Goal: Task Accomplishment & Management: Complete application form

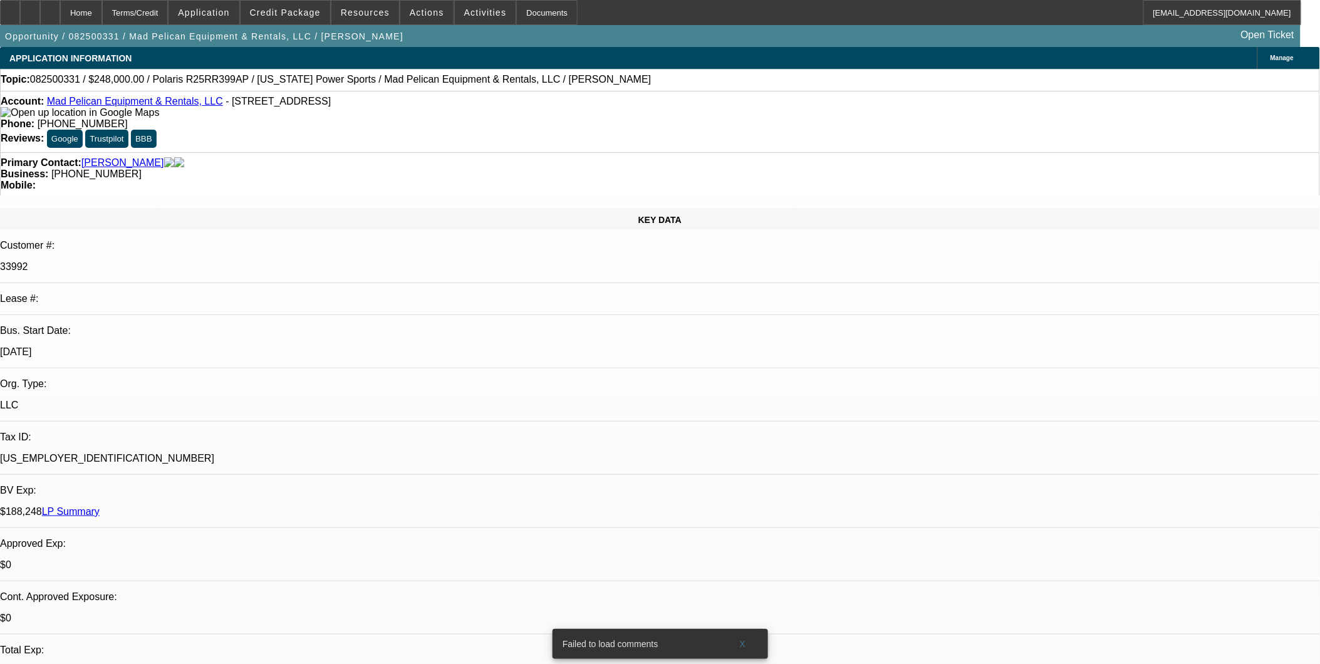
select select "0"
select select "2"
select select "0"
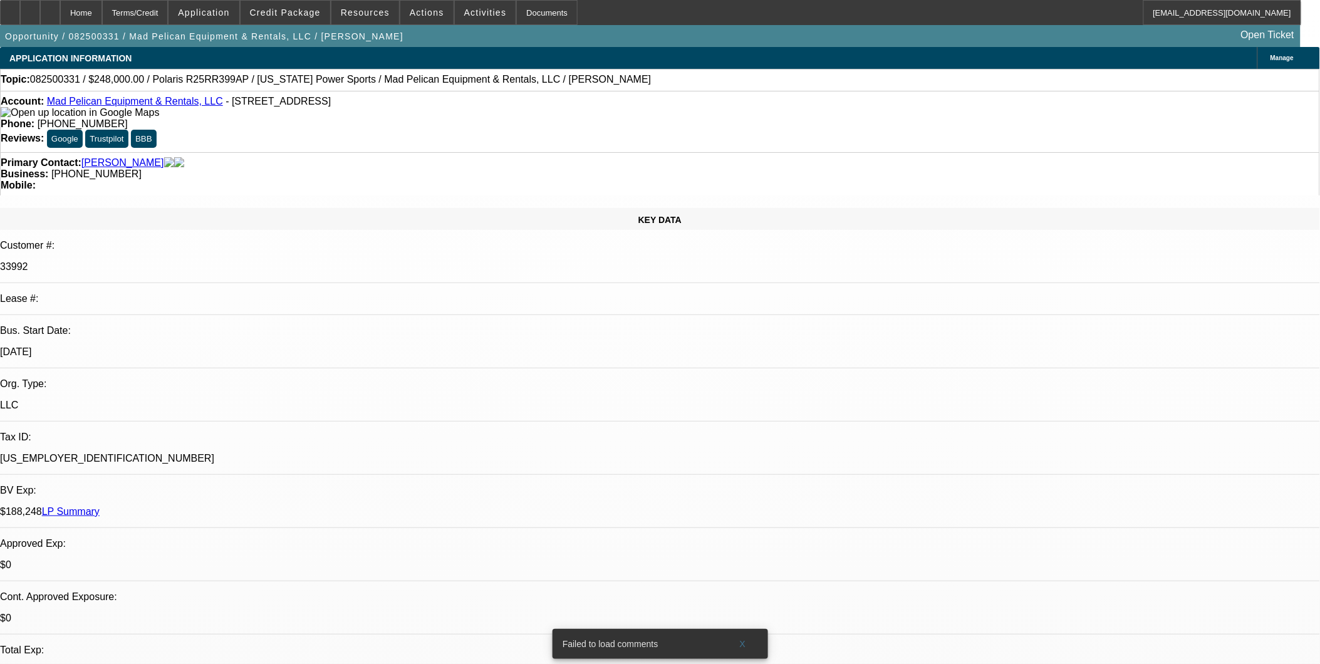
select select "0"
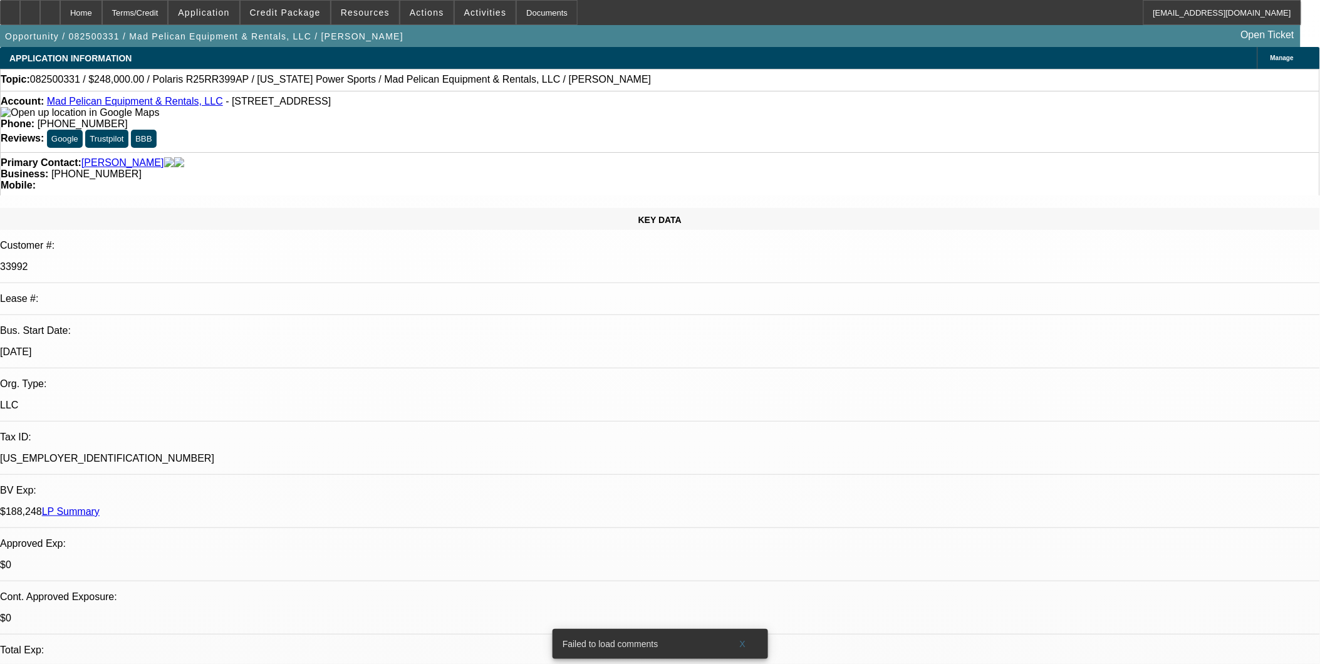
select select "0"
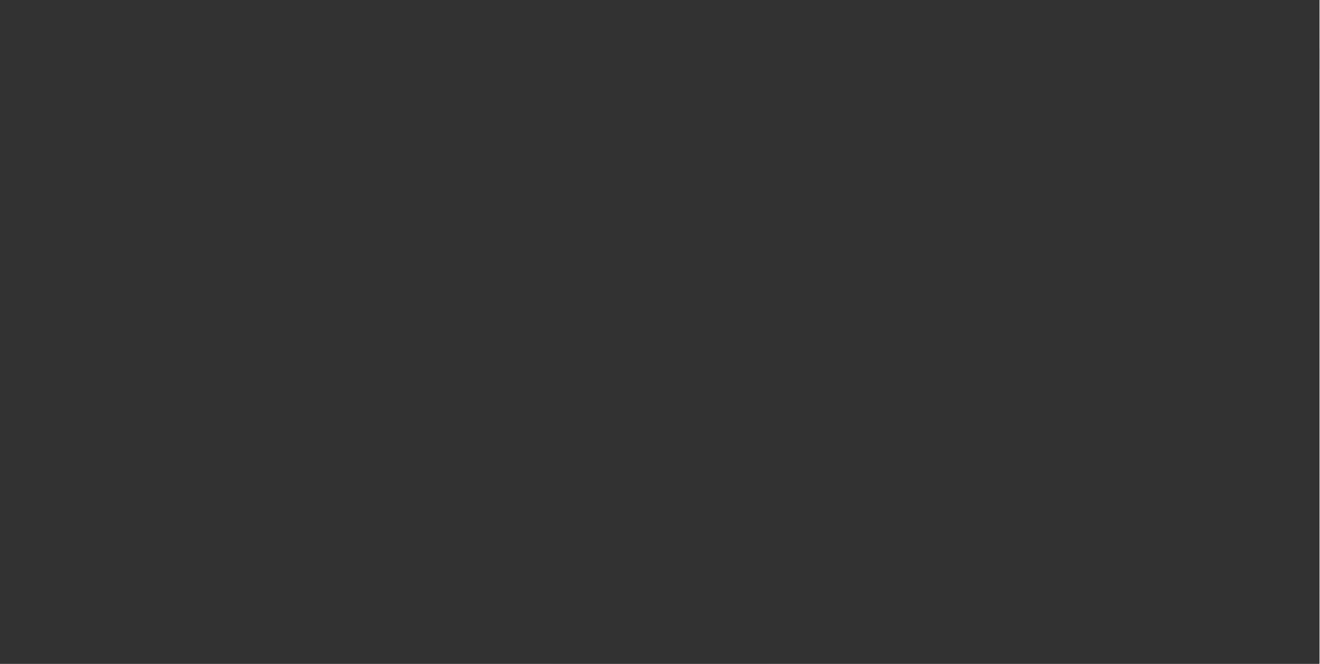
select select "1"
select select "2"
select select "6"
select select "1"
select select "3"
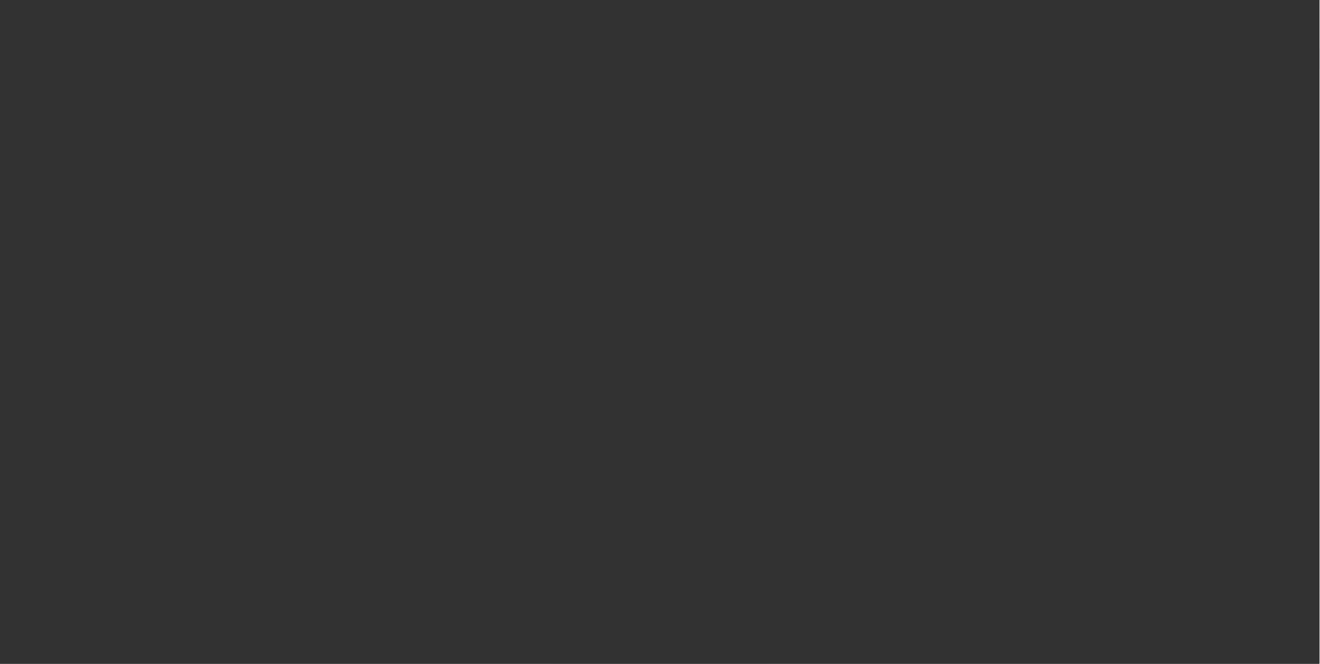
select select "6"
select select "1"
select select "3"
select select "6"
select select "1"
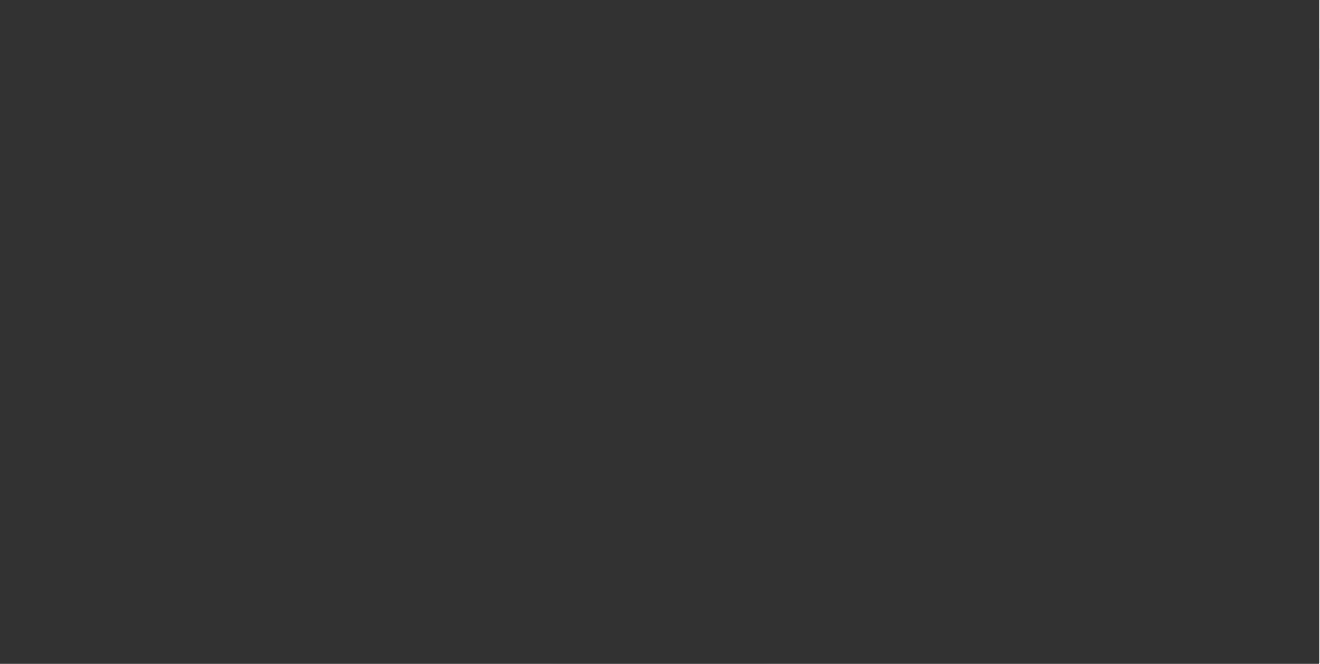
select select "3"
select select "6"
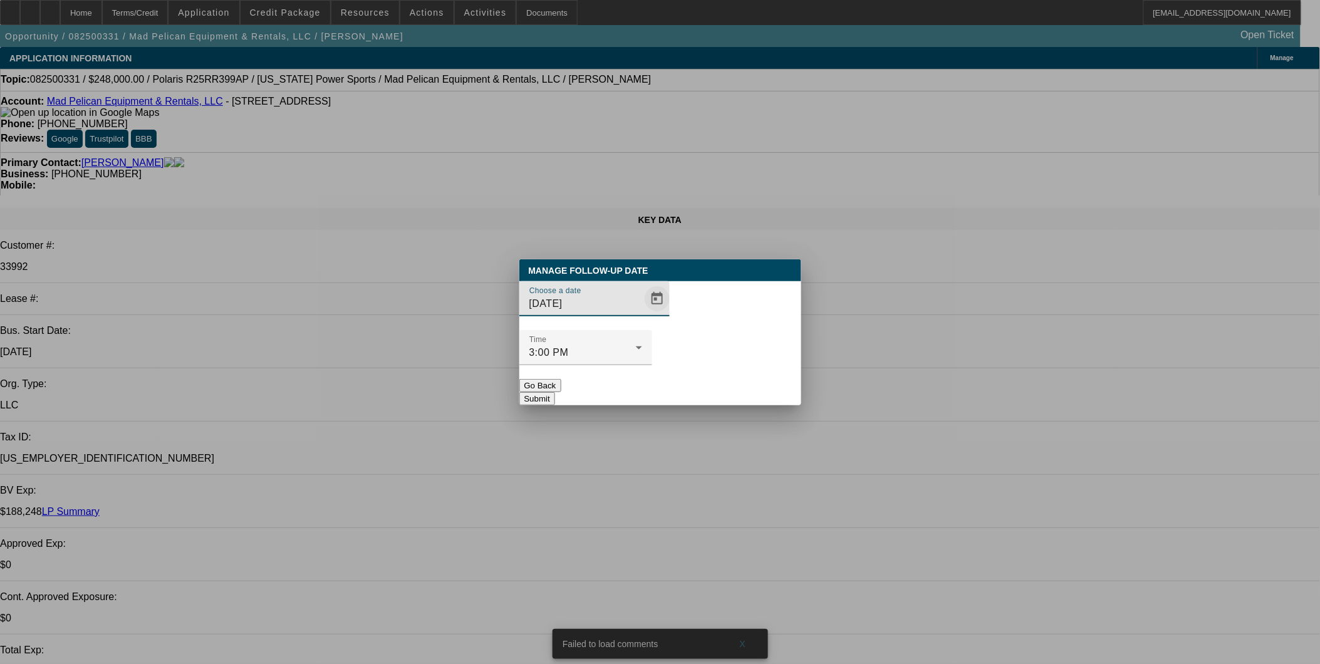
click at [642, 314] on span "Open calendar" at bounding box center [657, 299] width 30 height 30
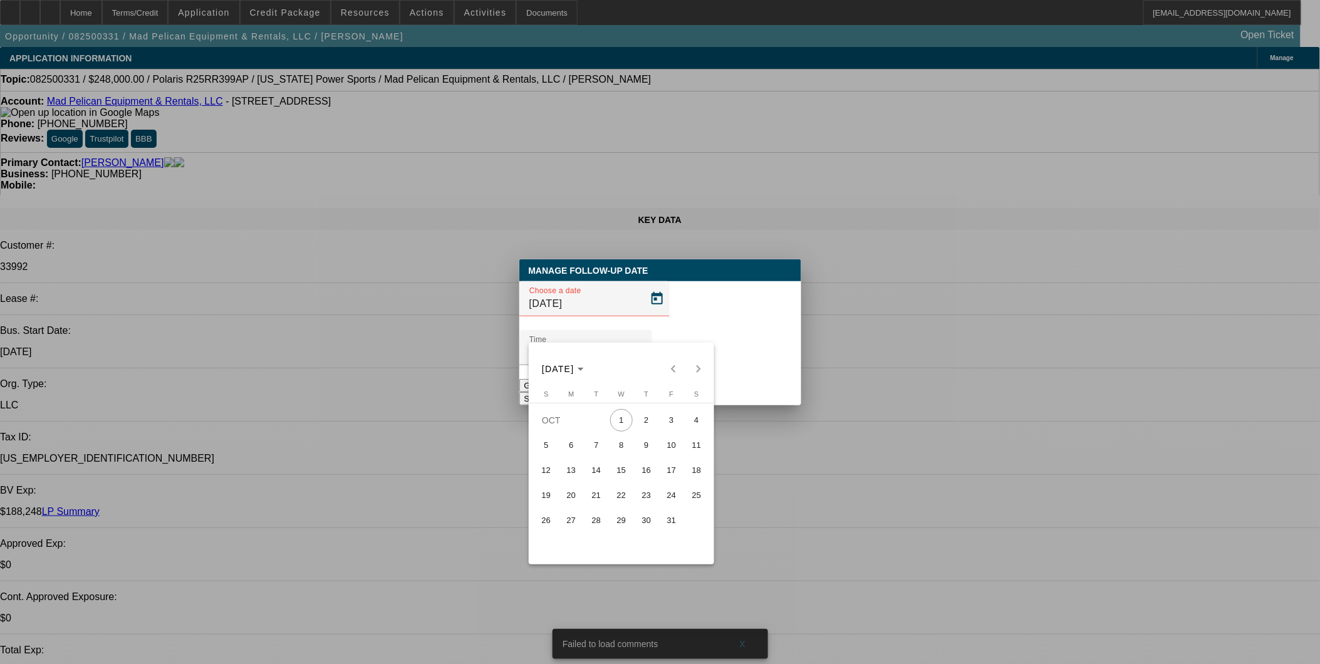
click at [646, 420] on span "2" at bounding box center [646, 420] width 23 height 23
type input "10/2/2025"
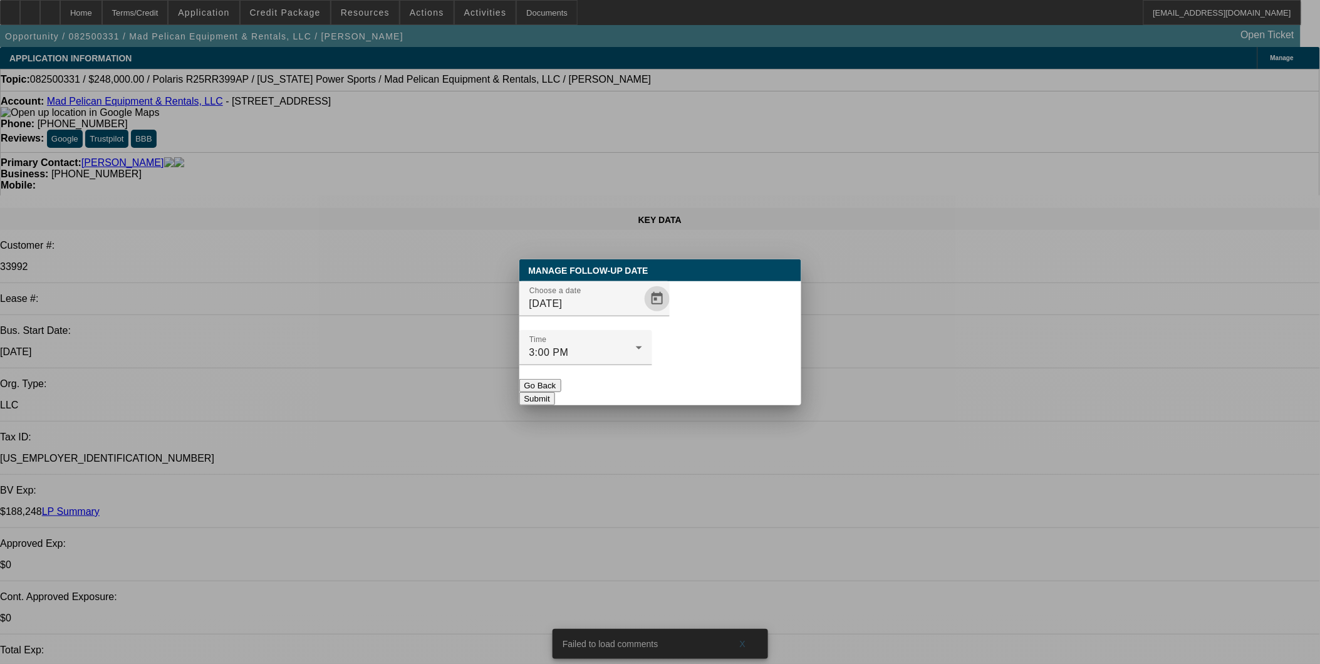
click at [555, 392] on button "Submit" at bounding box center [537, 398] width 36 height 13
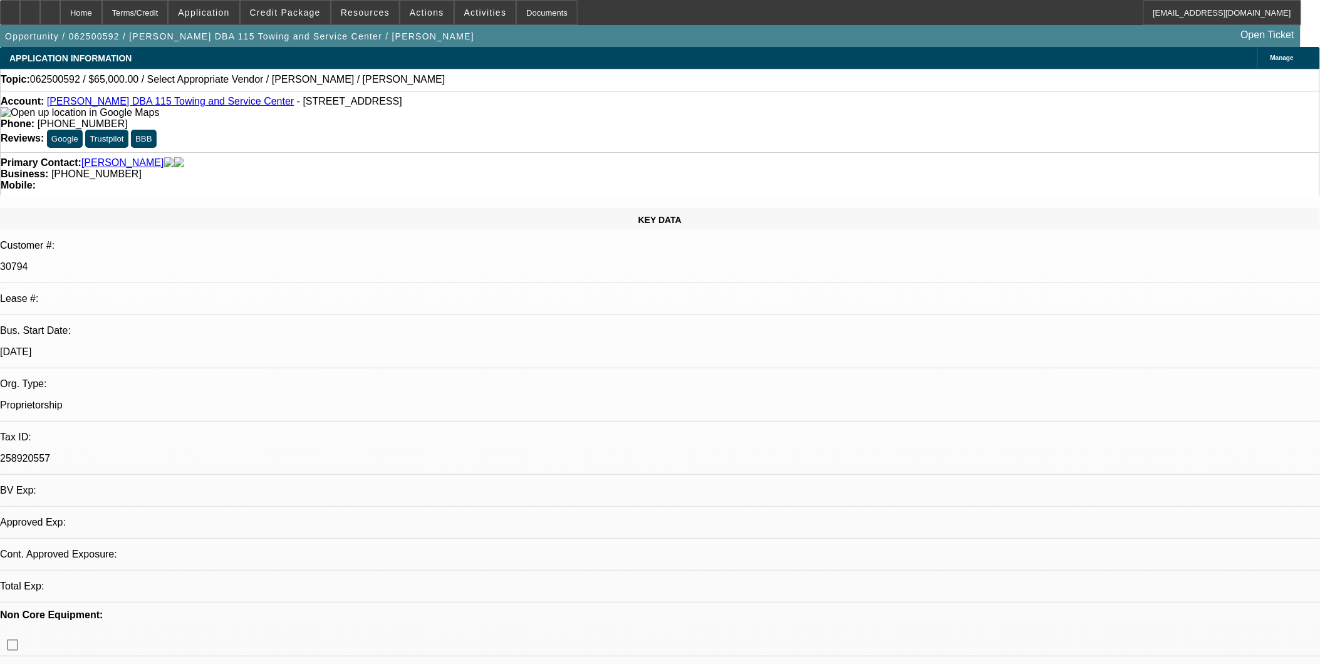
select select "0"
select select "2"
select select "0.1"
select select "1"
select select "2"
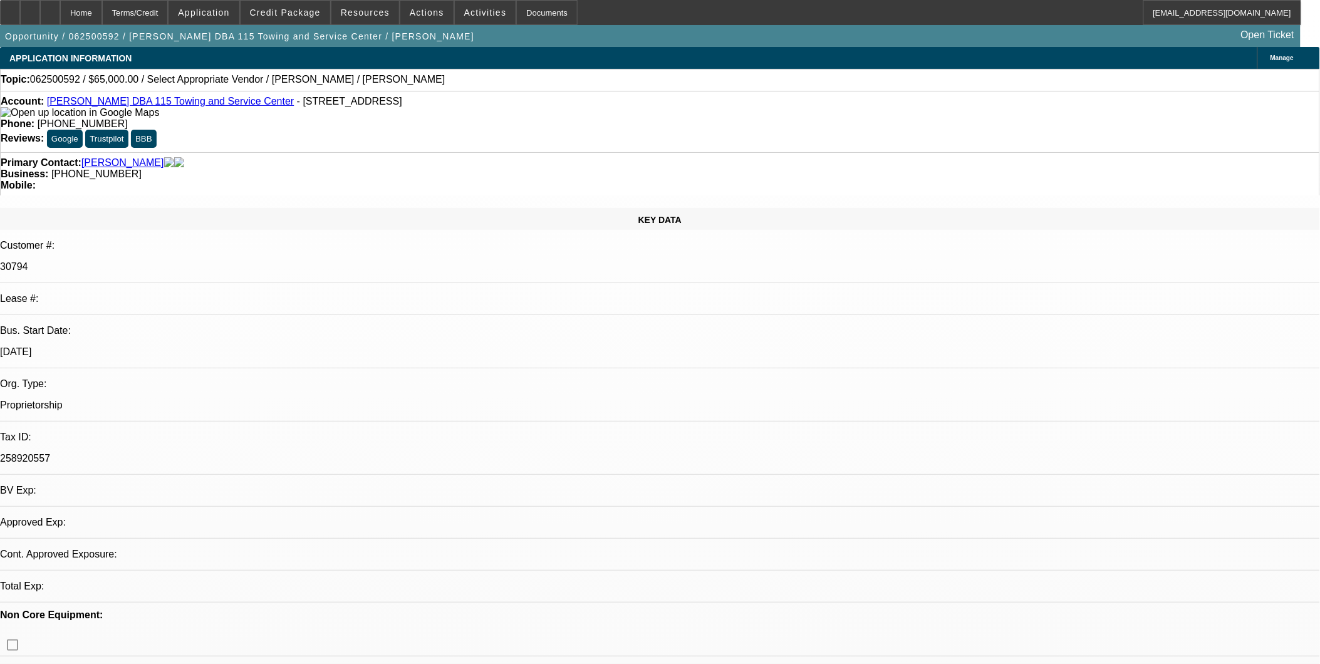
select select "4"
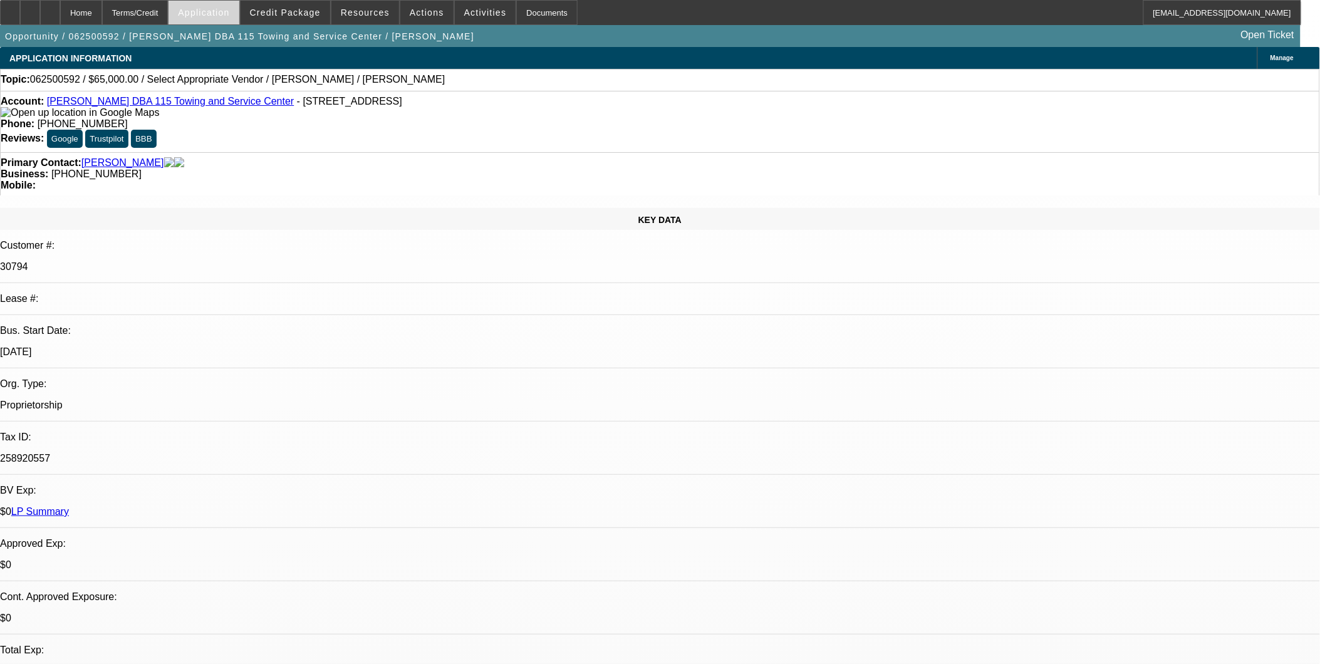
click at [218, 11] on span "Application" at bounding box center [203, 13] width 51 height 10
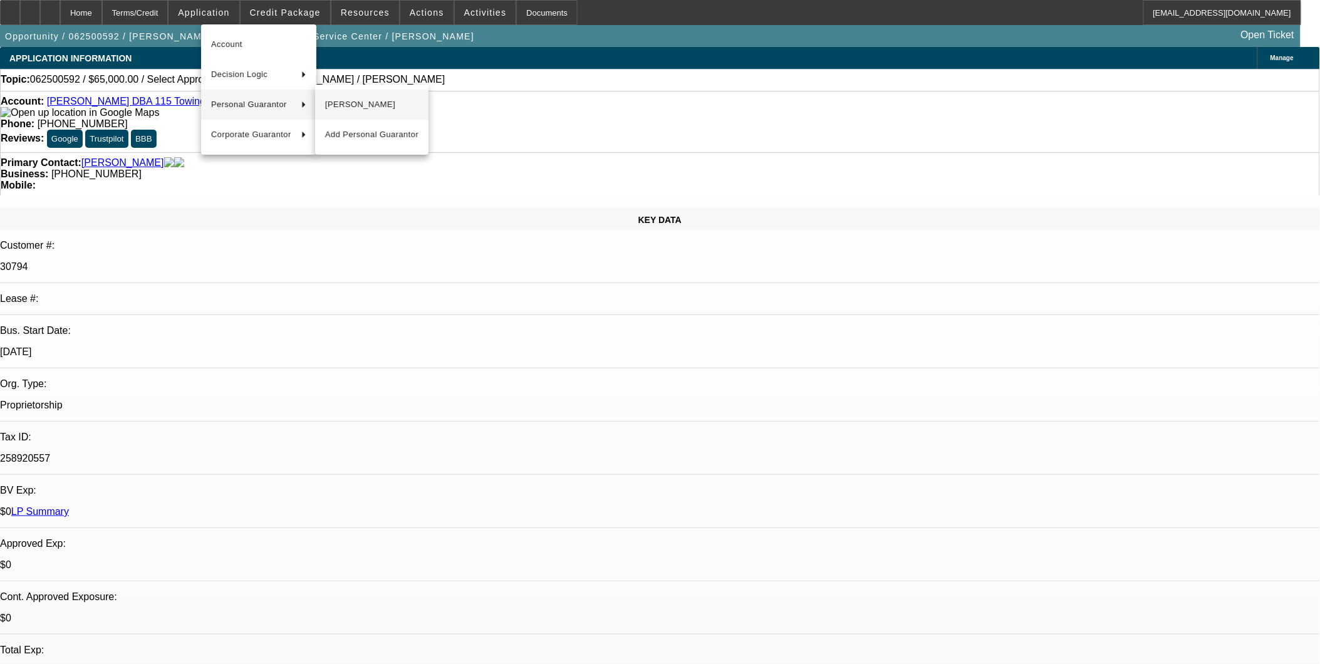
click at [346, 96] on button "[PERSON_NAME]" at bounding box center [371, 105] width 113 height 30
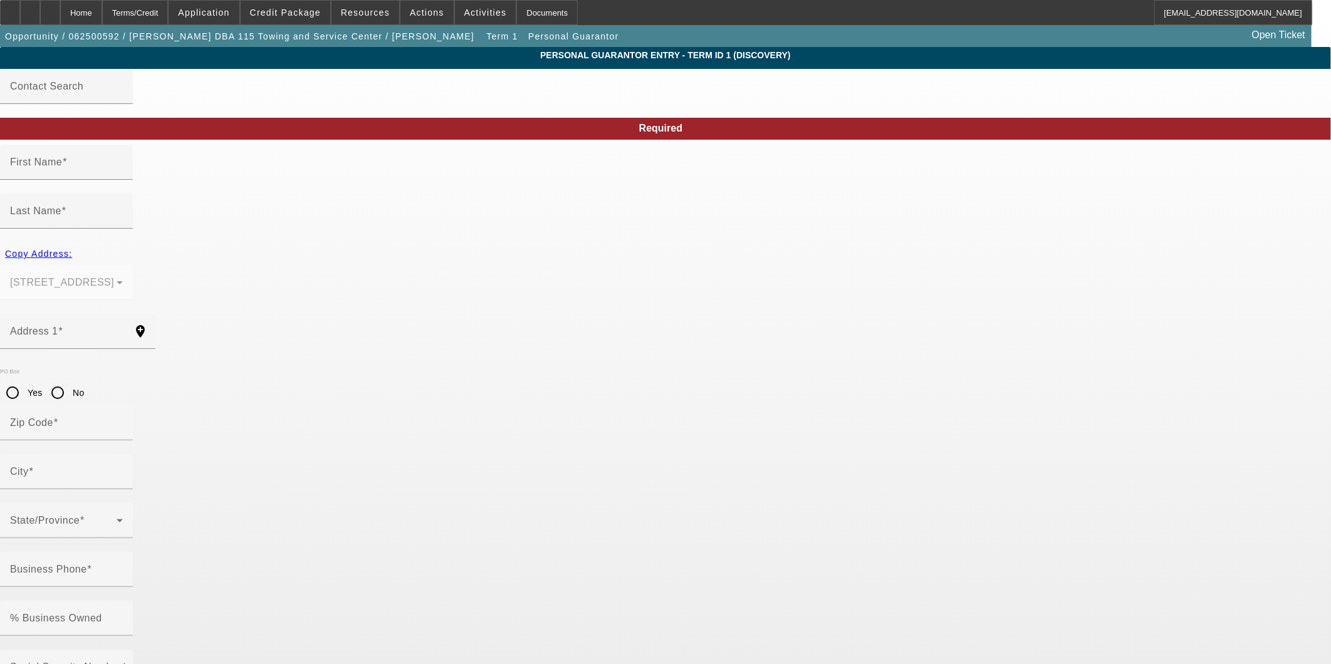
type input "Randy"
type input "Miller"
type input "3998 Highway 17"
radio input "true"
type input "30523"
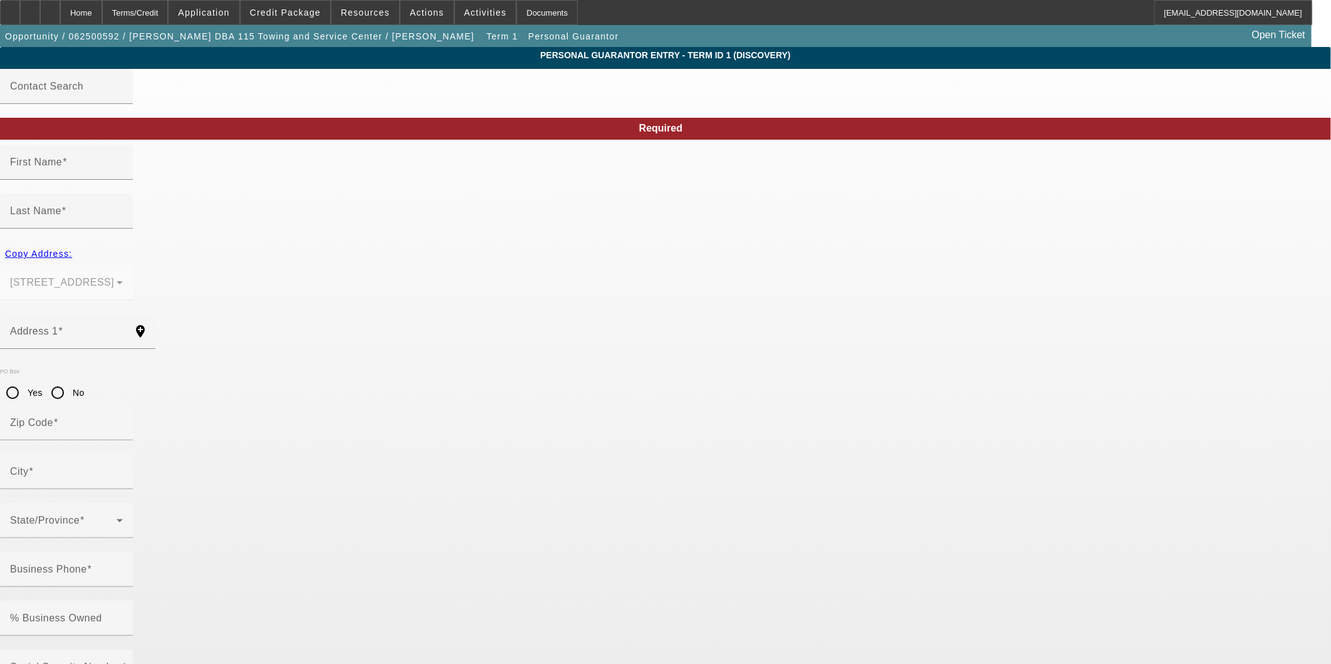
type input "Clarkesville"
type input "(706) 968-3543"
type input "100"
type input "258-92-0557"
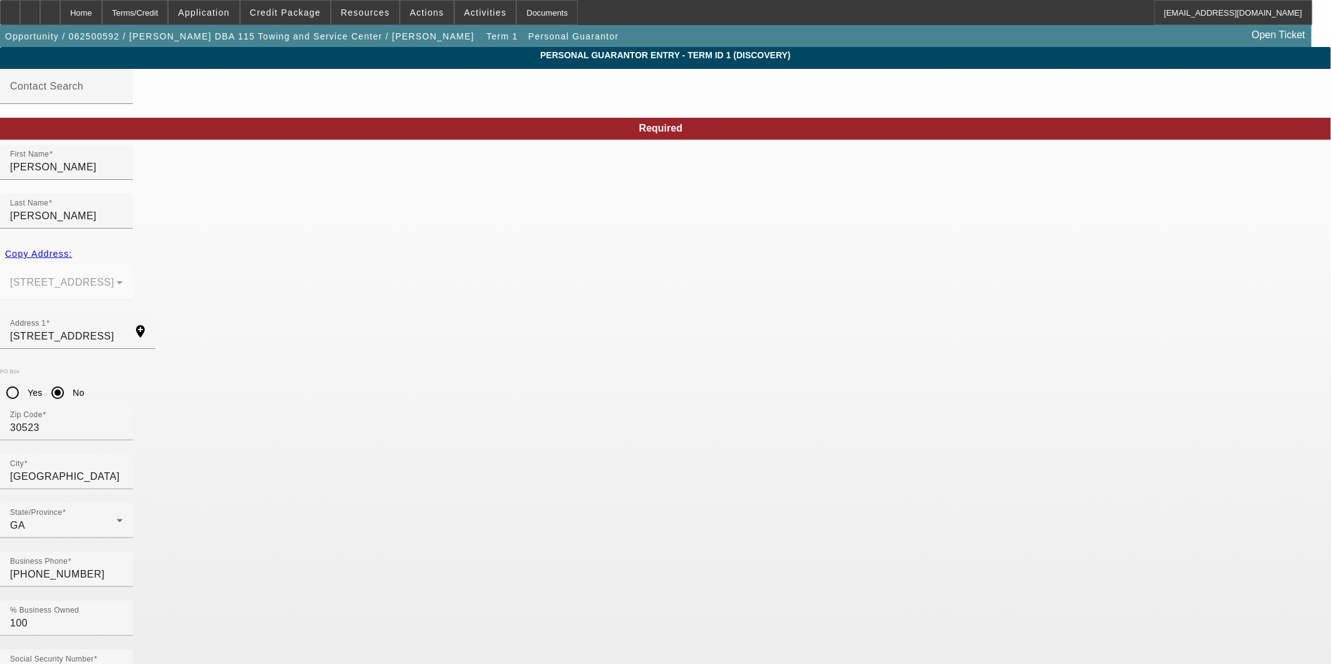
type input "randym2011@windstream.ne"
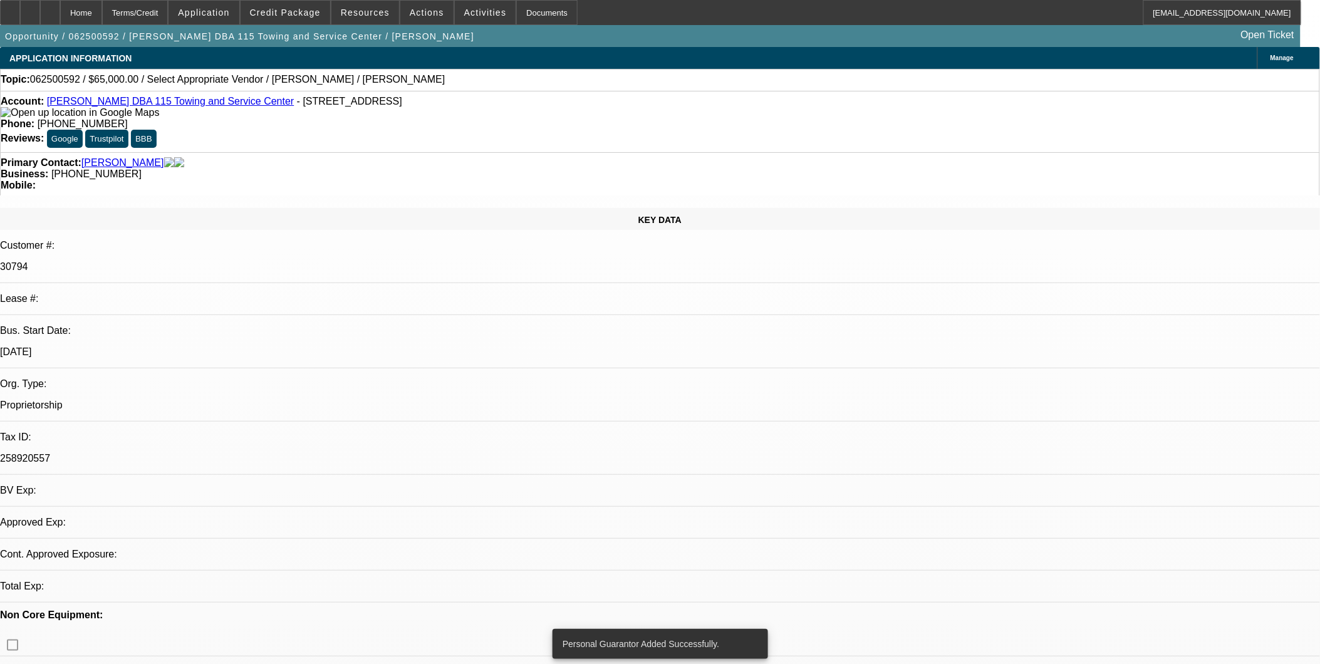
select select "0"
select select "2"
select select "0.1"
select select "4"
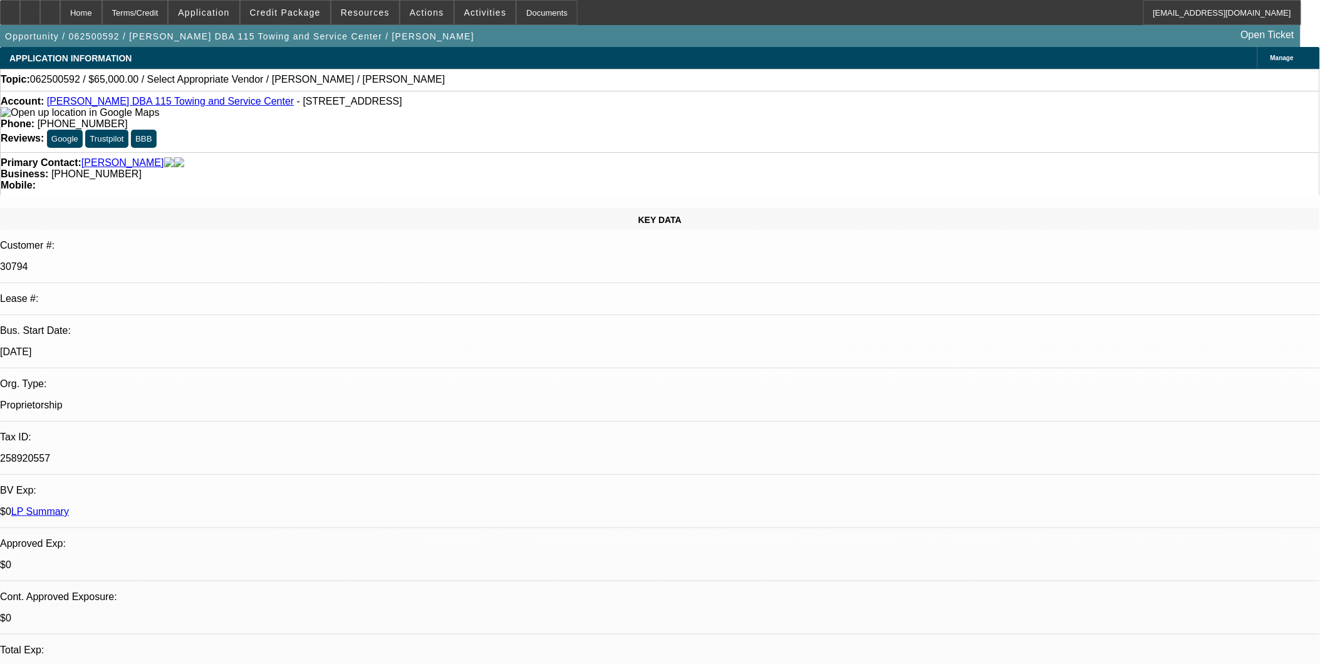
click at [211, 103] on link "Randy Miller DBA 115 Towing and Service Center" at bounding box center [171, 101] width 248 height 11
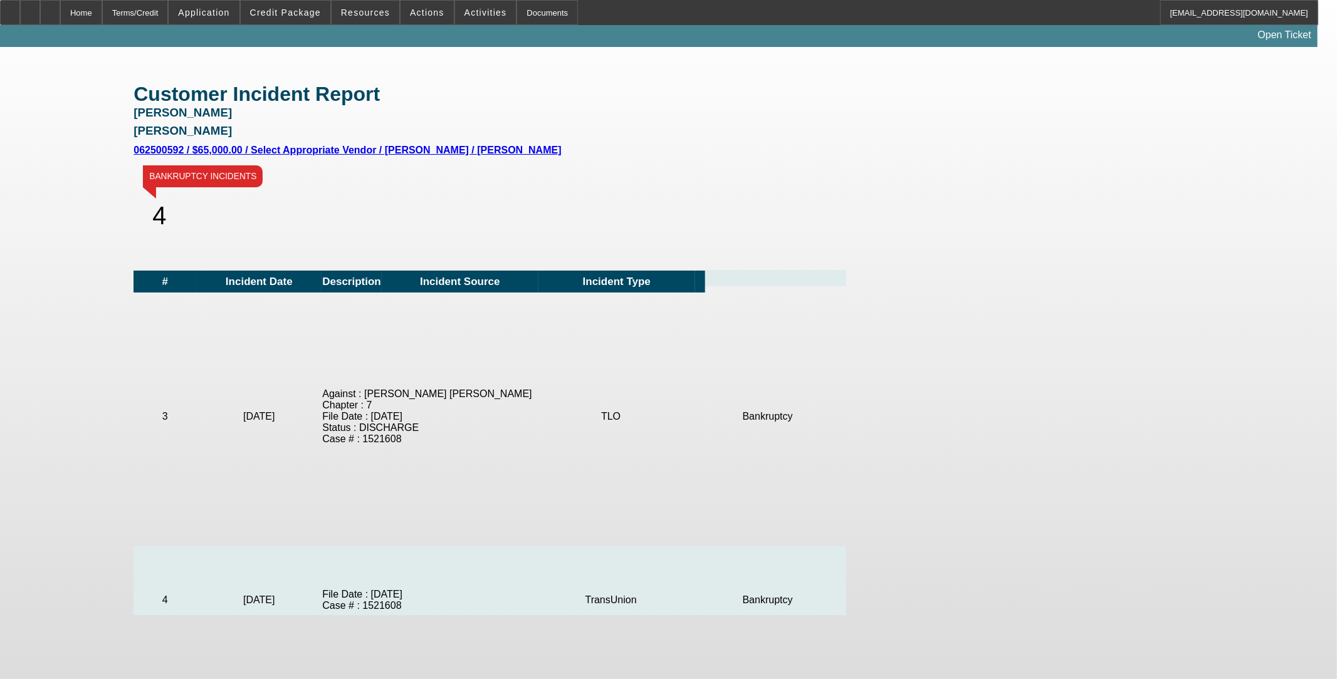
scroll to position [596, 0]
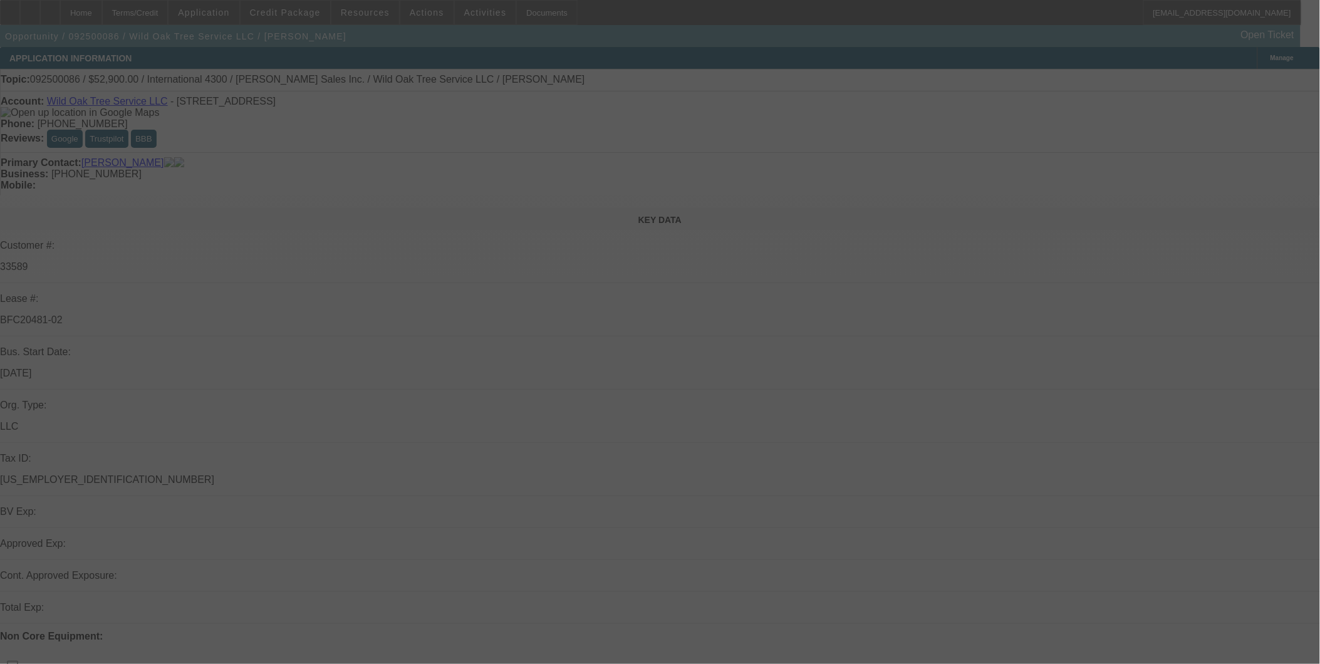
scroll to position [209, 0]
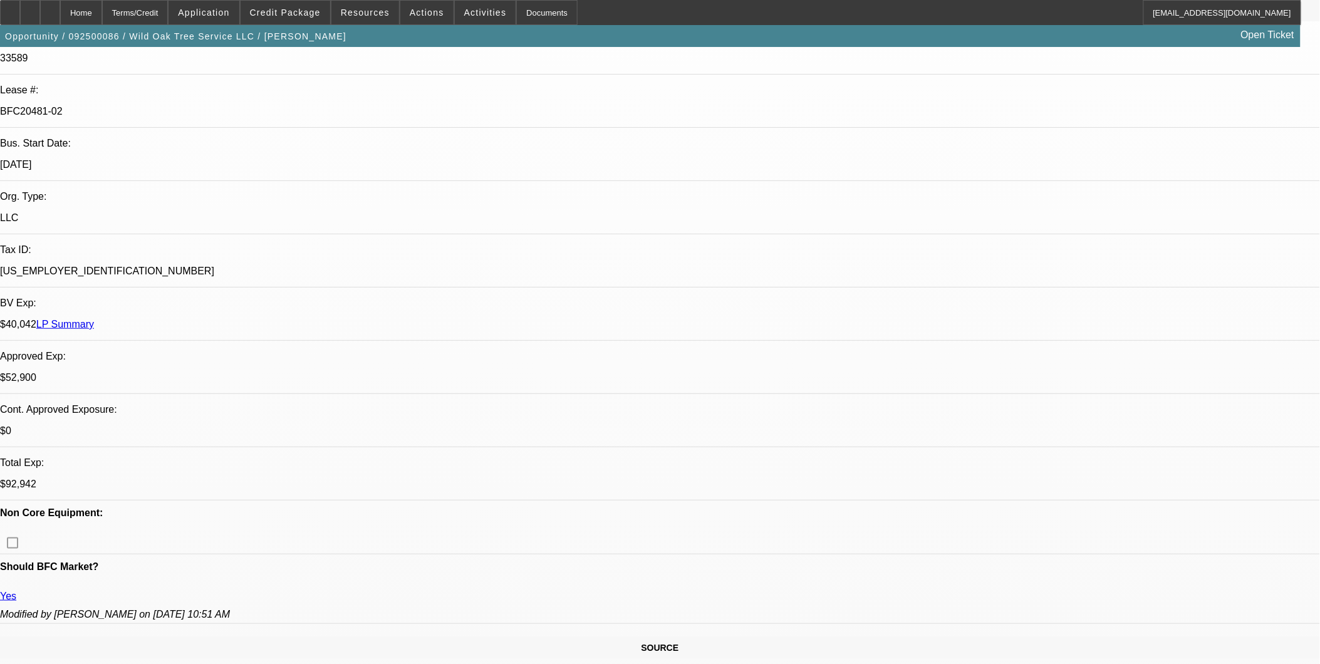
select select "0"
select select "2"
select select "0"
select select "2"
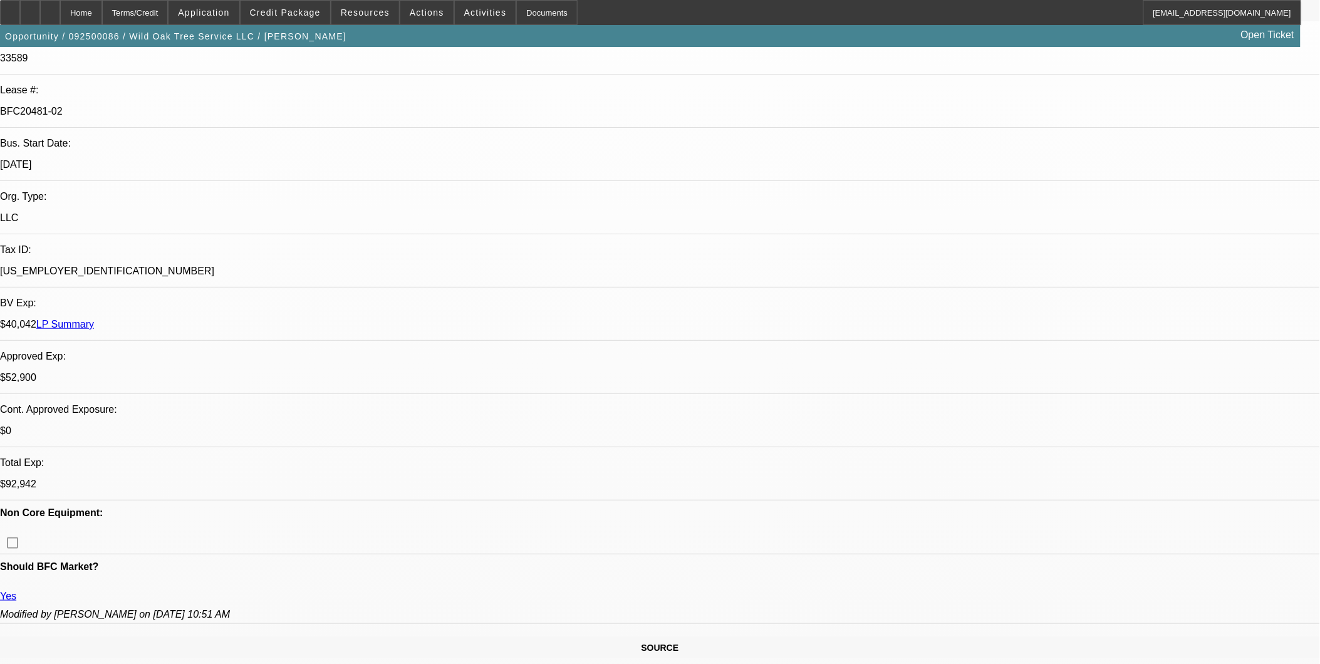
select select "0"
select select "2"
select select "0"
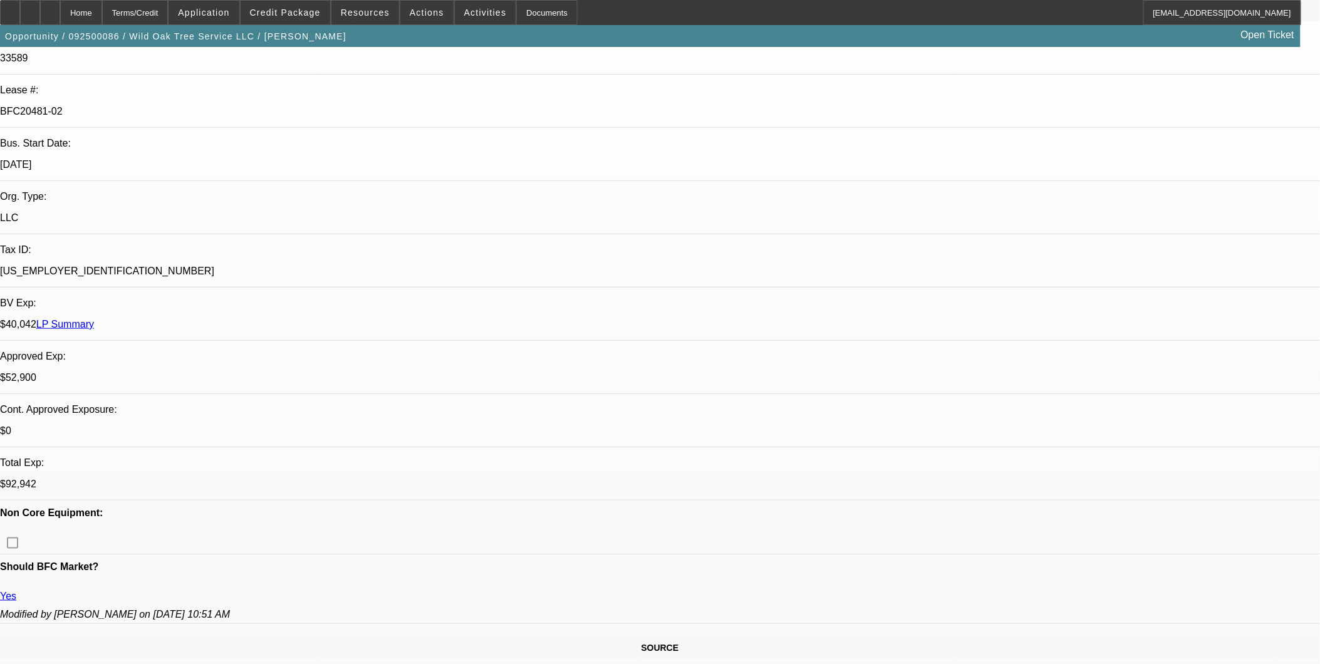
select select "2"
select select "0"
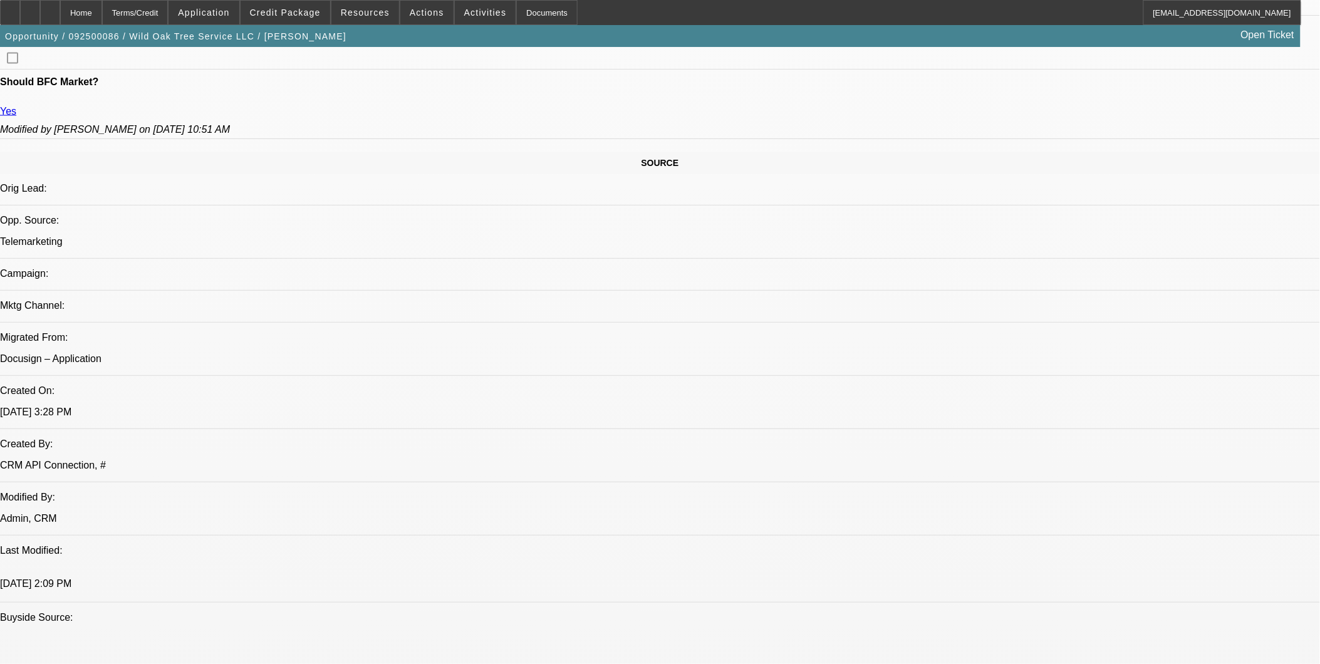
select select "1"
select select "2"
select select "6"
select select "1"
select select "2"
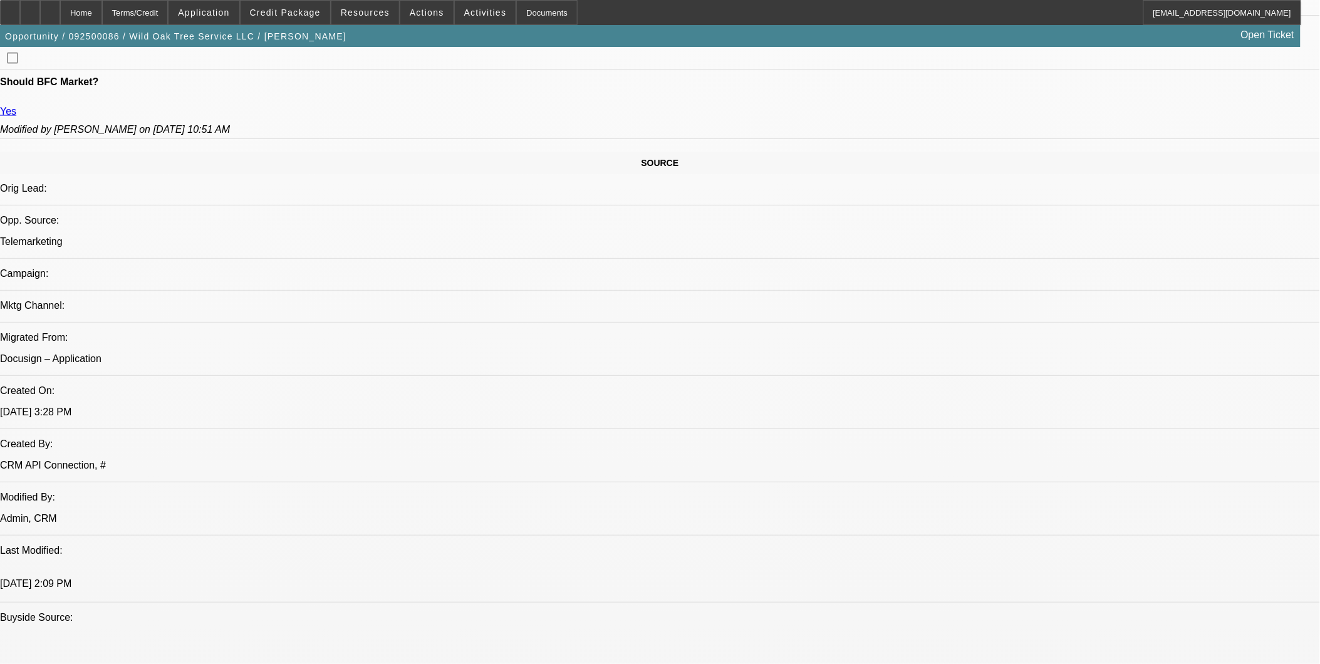
select select "6"
select select "1"
select select "2"
select select "6"
select select "1"
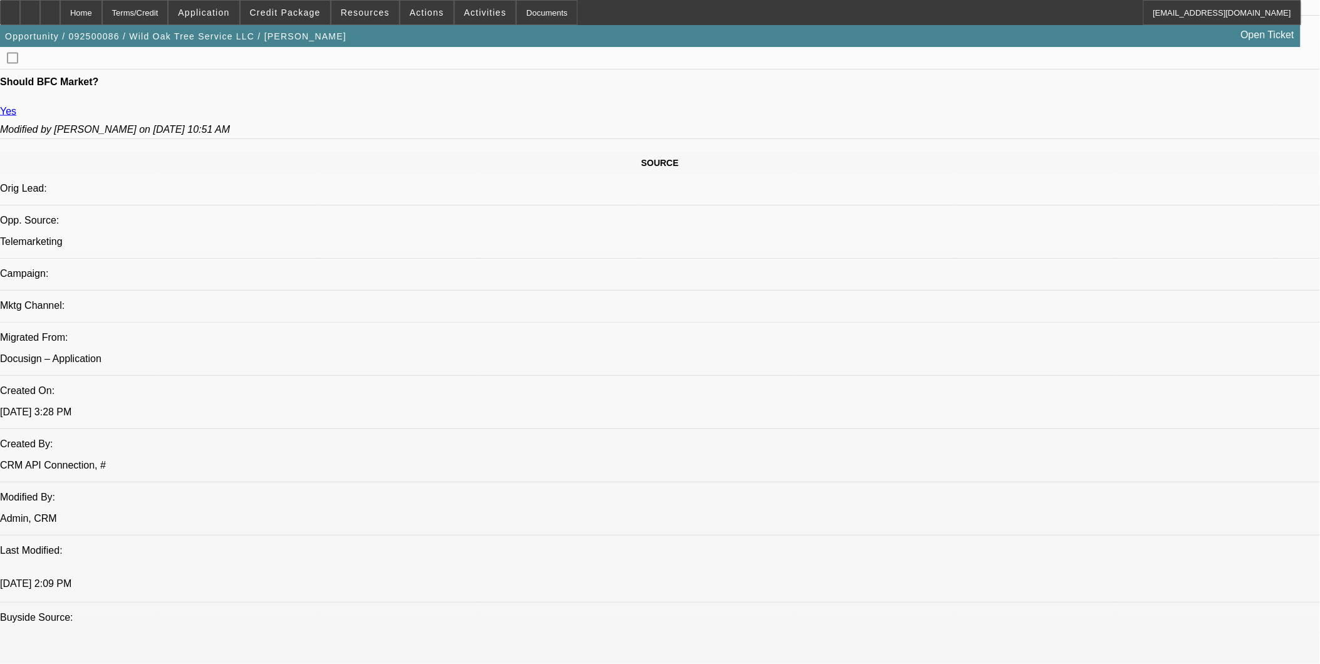
select select "2"
select select "6"
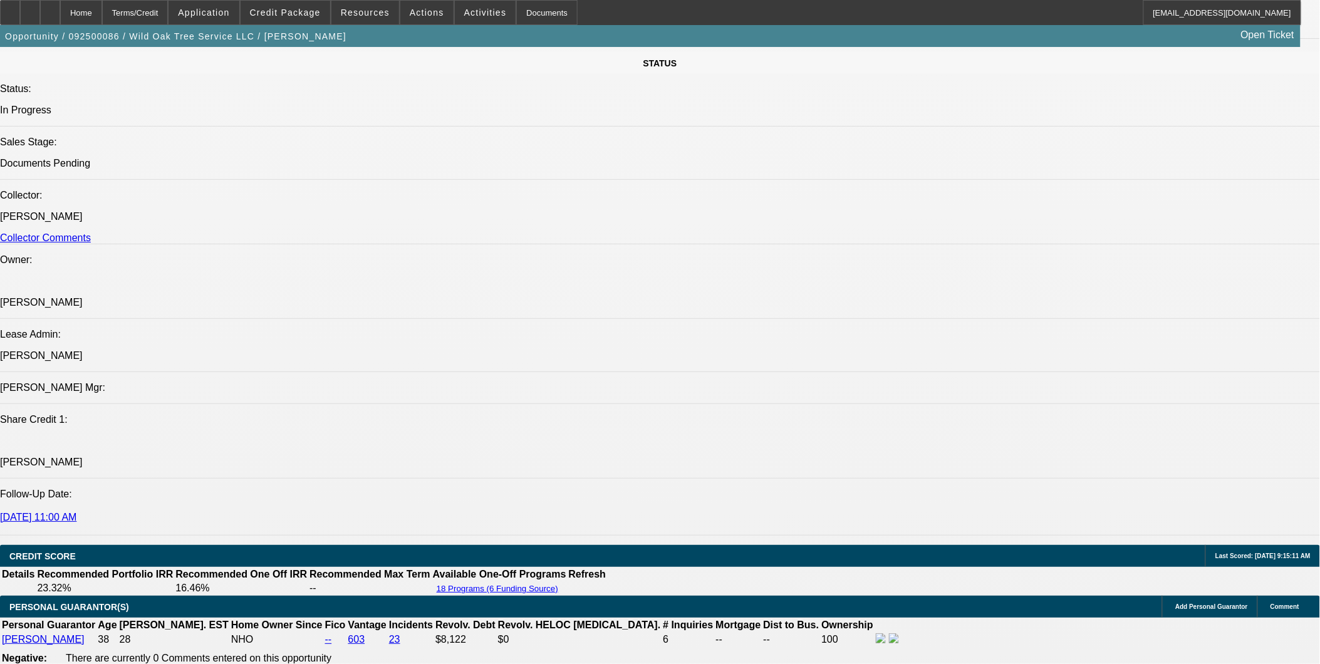
scroll to position [1392, 0]
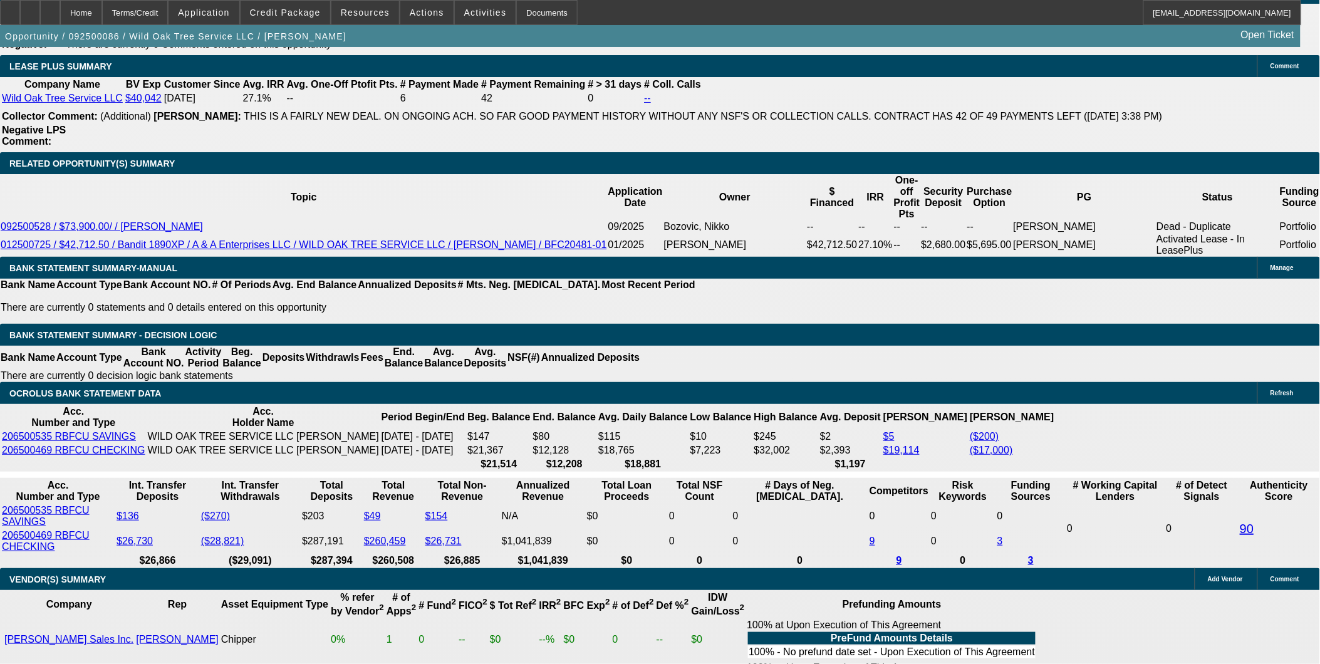
scroll to position [2158, 0]
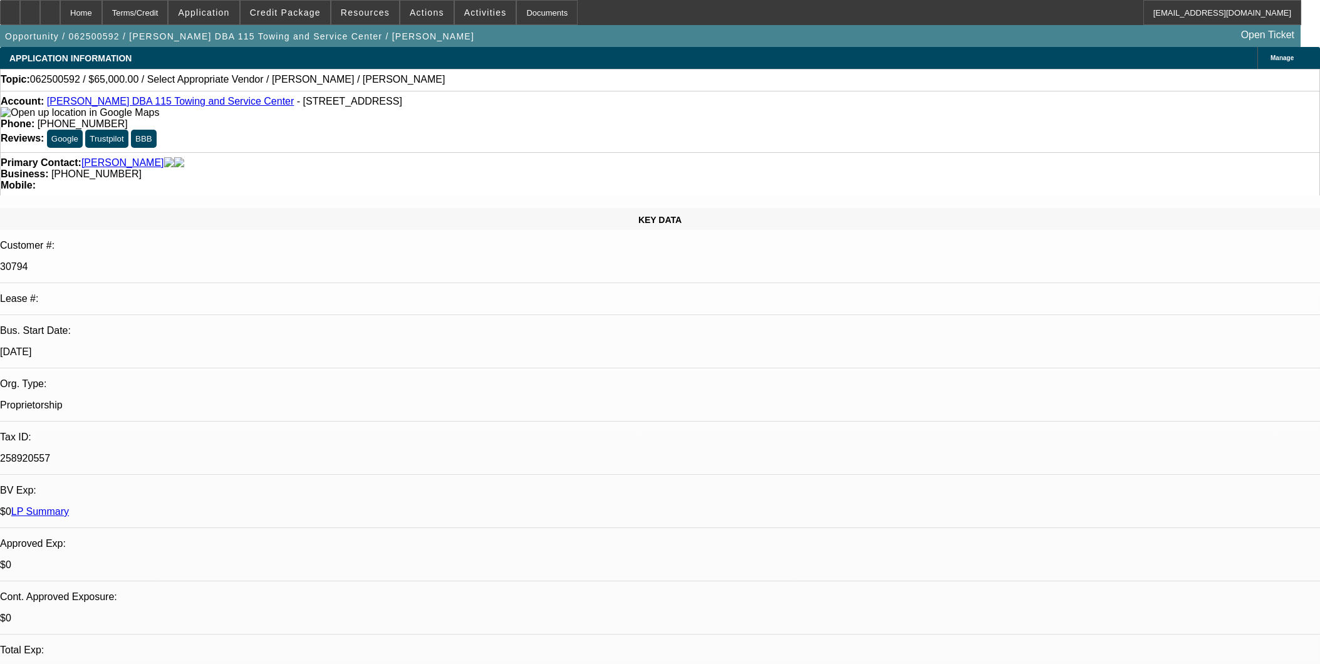
select select "0"
select select "2"
select select "0.1"
select select "4"
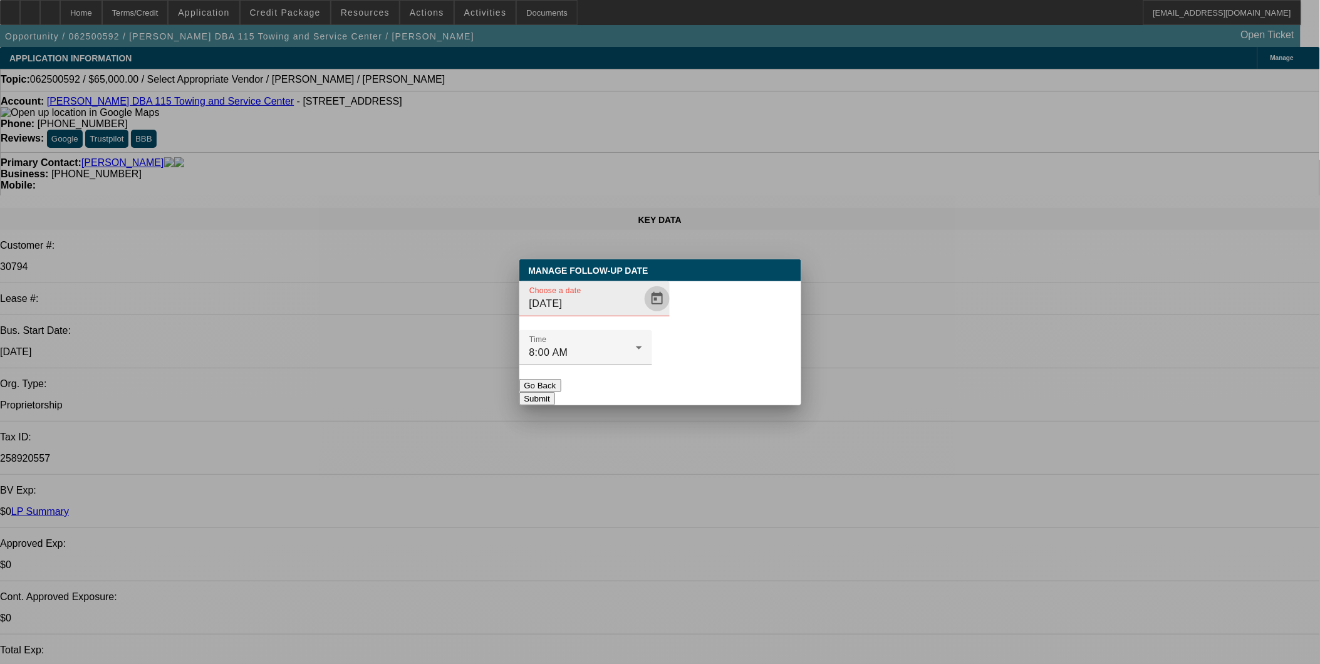
click at [642, 314] on span "Open calendar" at bounding box center [657, 299] width 30 height 30
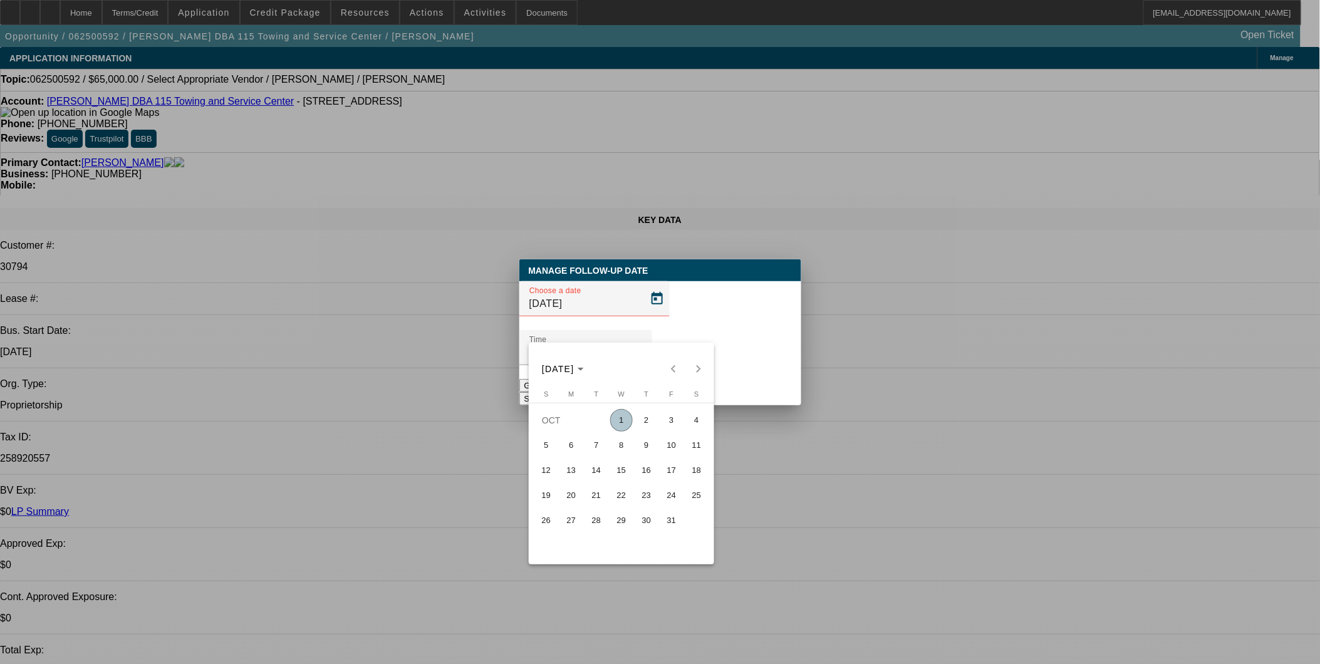
click at [667, 424] on span "3" at bounding box center [671, 420] width 23 height 23
type input "10/3/2025"
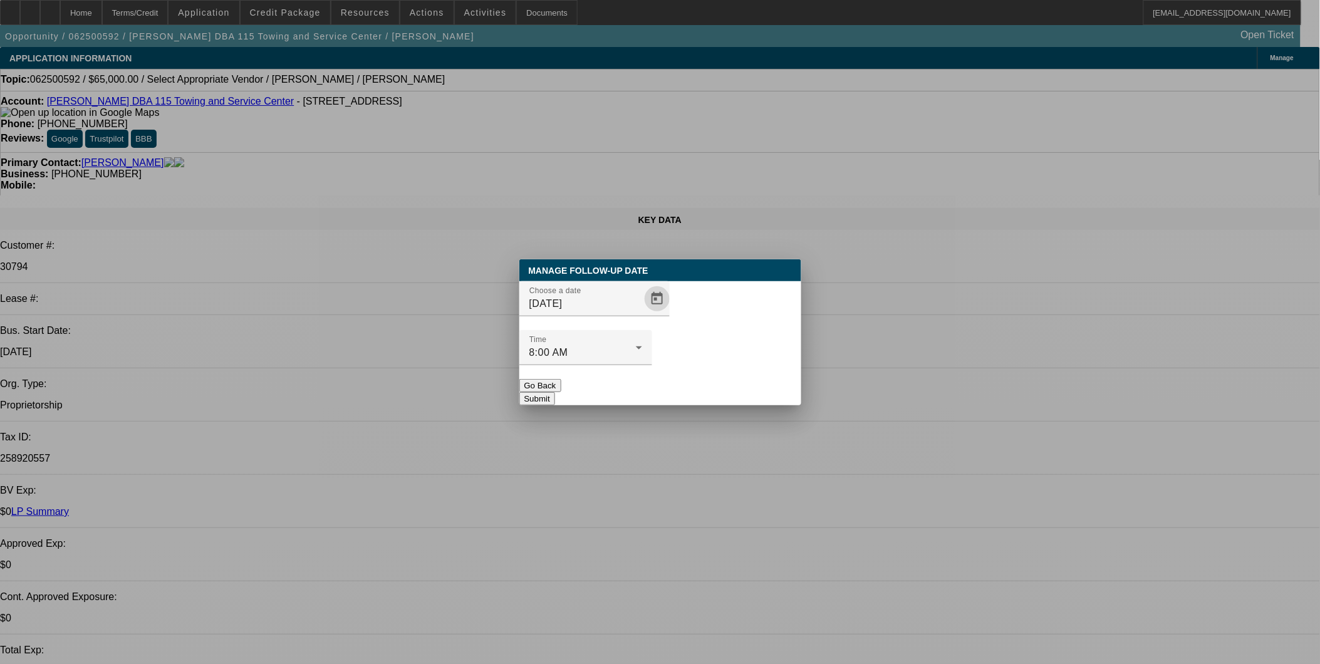
click at [555, 392] on button "Submit" at bounding box center [537, 398] width 36 height 13
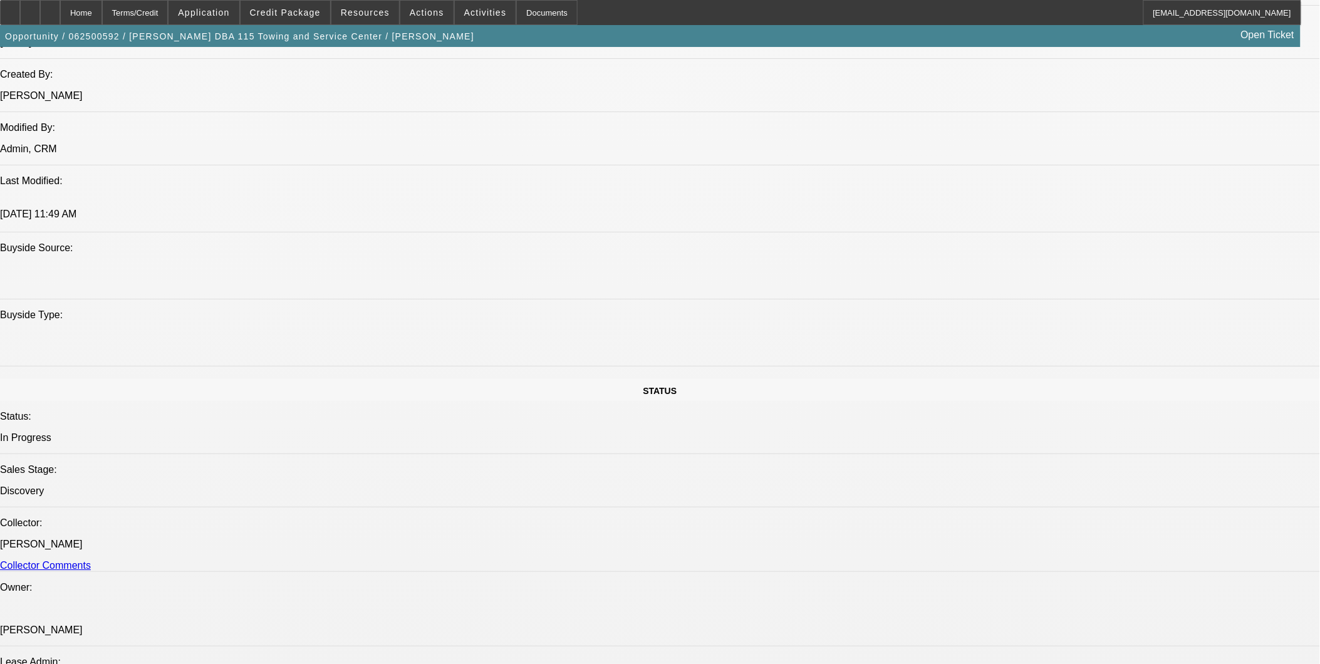
scroll to position [1183, 0]
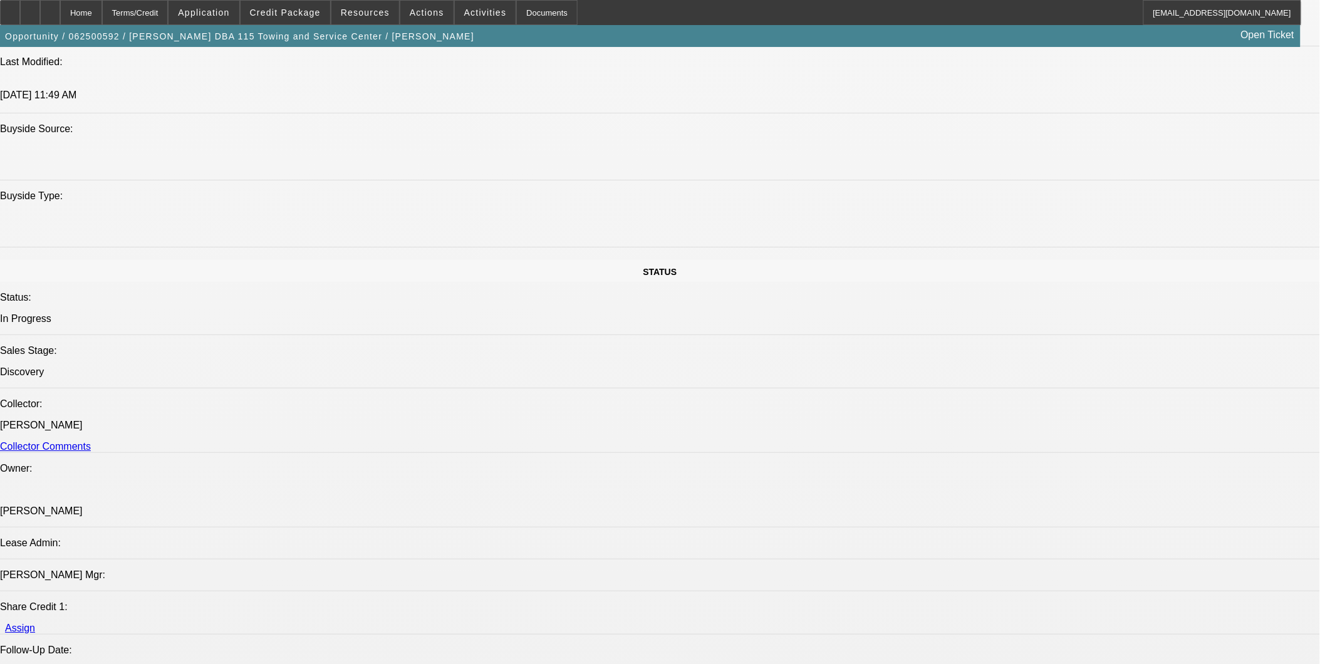
drag, startPoint x: 897, startPoint y: 323, endPoint x: 1163, endPoint y: 406, distance: 278.9
drag, startPoint x: 890, startPoint y: 321, endPoint x: 1293, endPoint y: 358, distance: 404.6
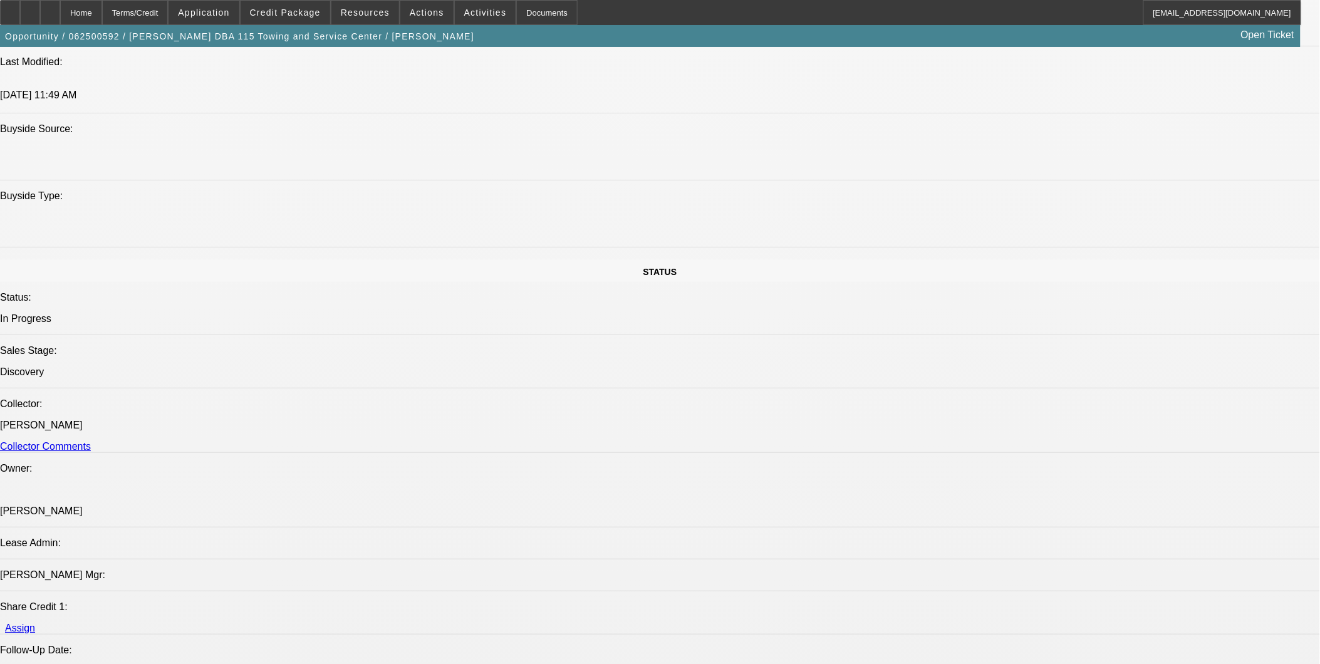
click at [50, 8] on icon at bounding box center [50, 8] width 0 height 0
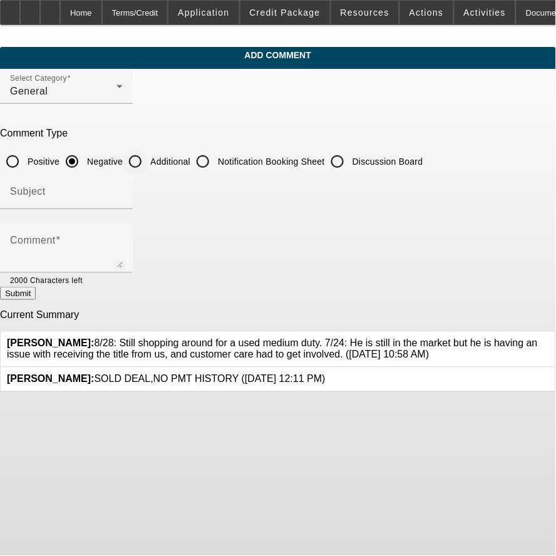
click at [148, 160] on input "Additional" at bounding box center [135, 161] width 25 height 25
radio input "true"
click at [123, 182] on div "Subject" at bounding box center [66, 191] width 113 height 35
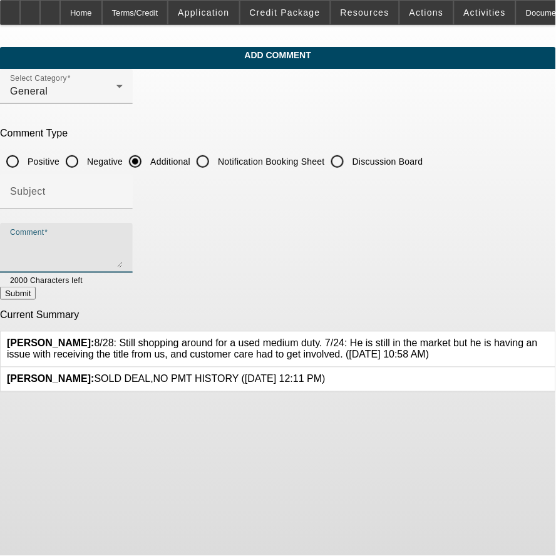
click at [123, 238] on textarea "Comment" at bounding box center [66, 253] width 113 height 30
paste textarea "8/28: Still shopping around for a used medium duty. 7/24: He is still in the ma…"
click at [65, 244] on textarea "8/28: Still shopping around for a used medium duty. 7/24: He is still in the ma…" at bounding box center [66, 253] width 113 height 30
type textarea "10/1: He went to Atlanta wrecker and discussed getting a new truck but in the e…"
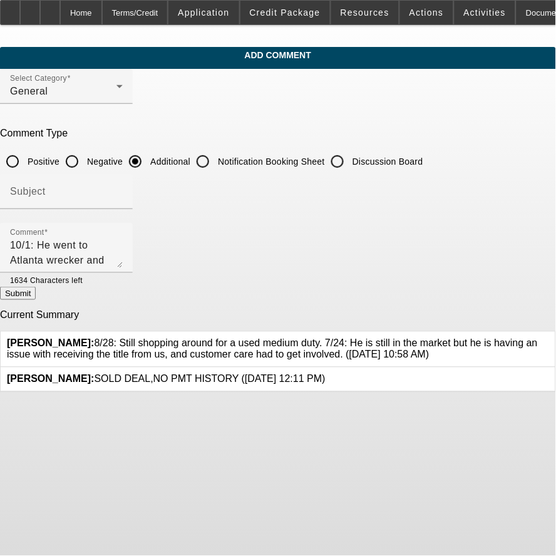
click at [36, 291] on button "Submit" at bounding box center [18, 293] width 36 height 13
radio input "true"
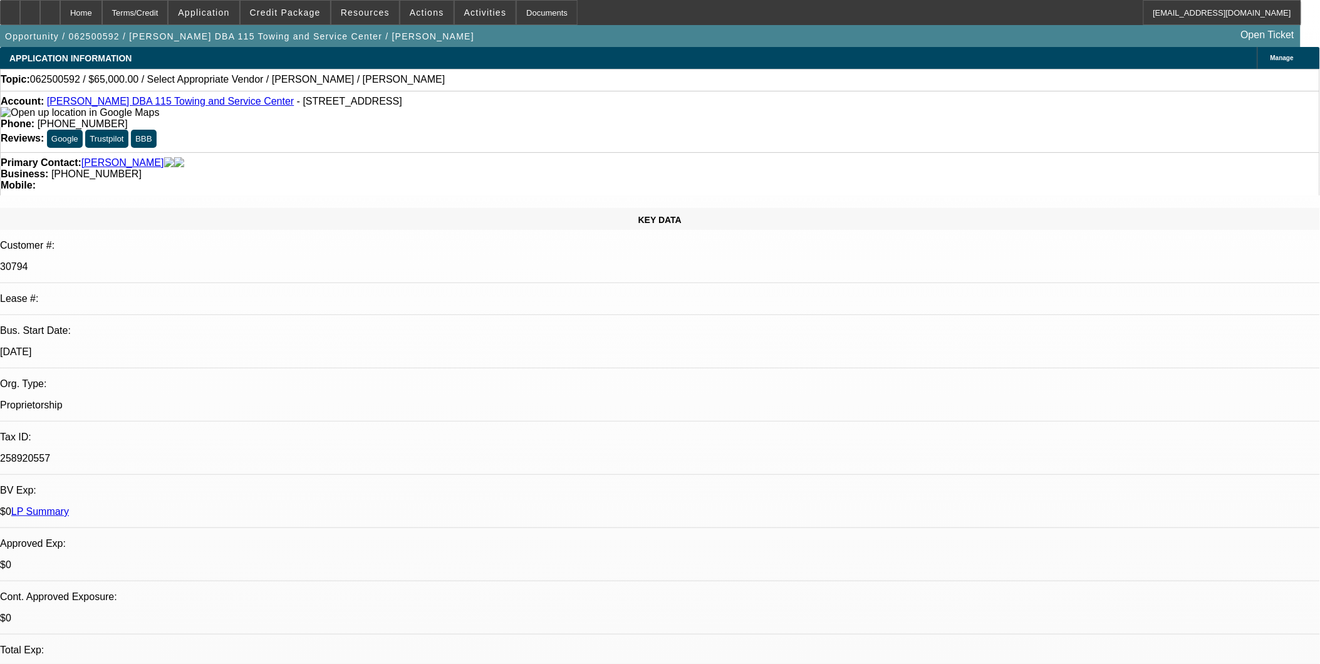
select select "0"
select select "2"
select select "0.1"
select select "4"
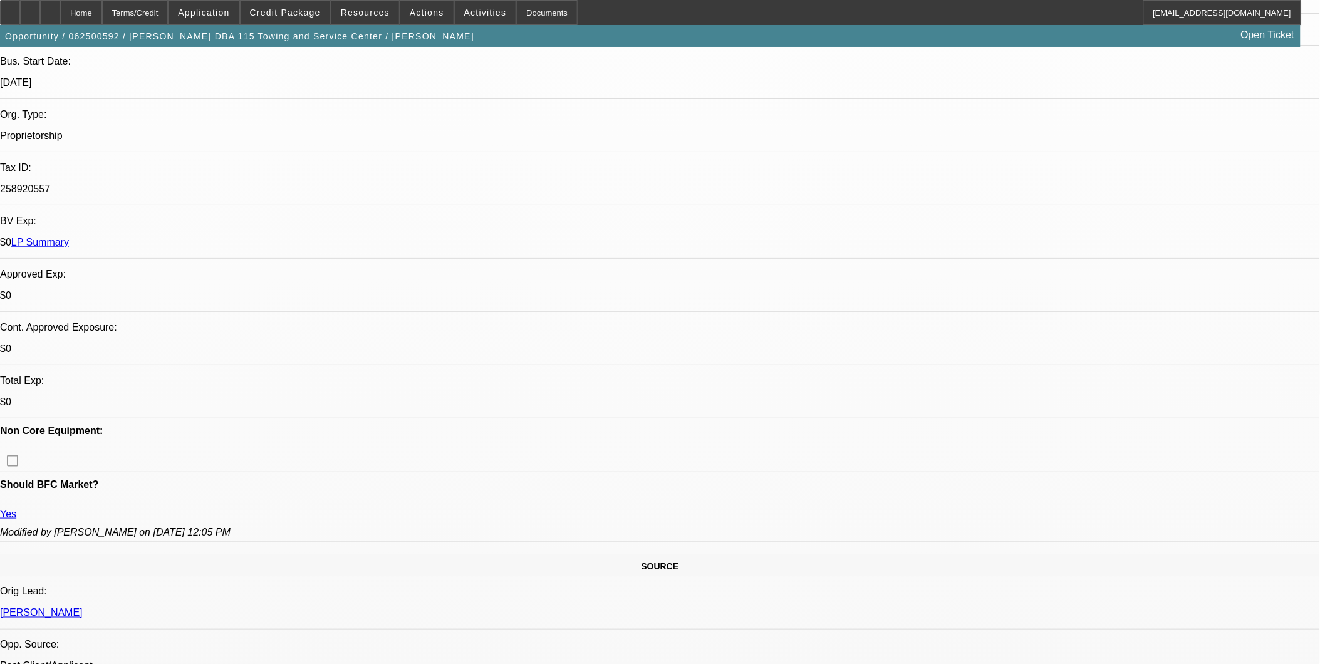
scroll to position [278, 0]
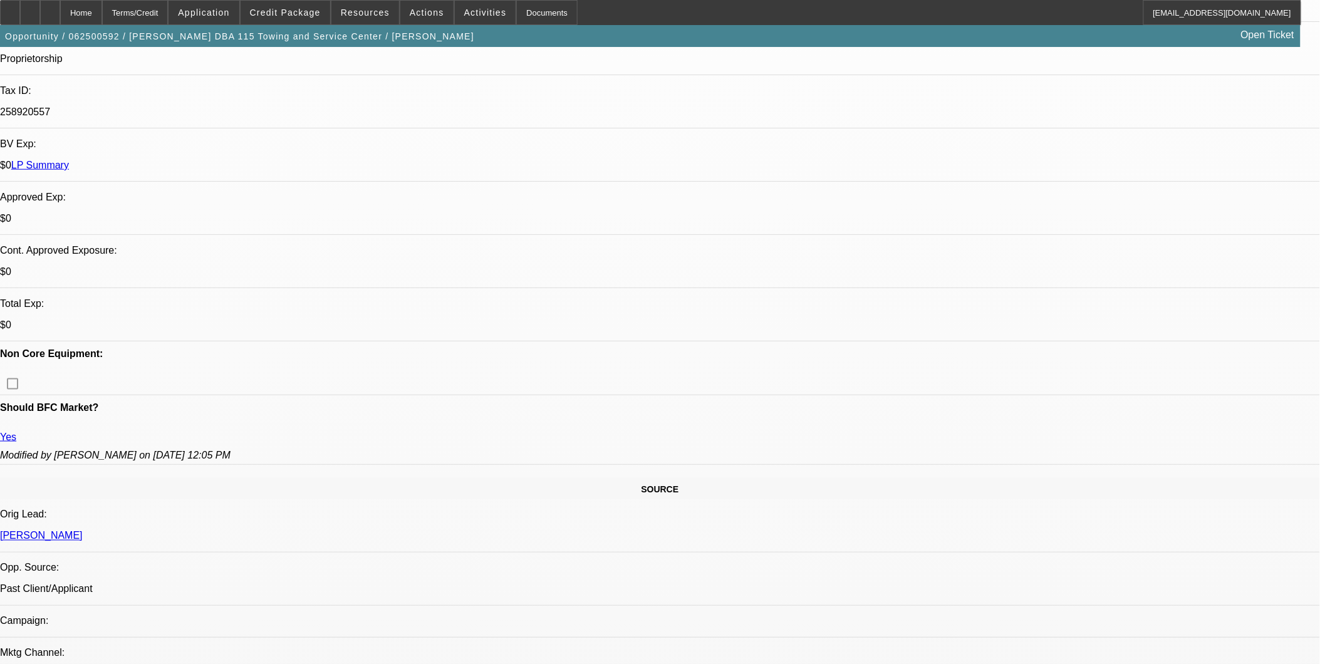
scroll to position [348, 0]
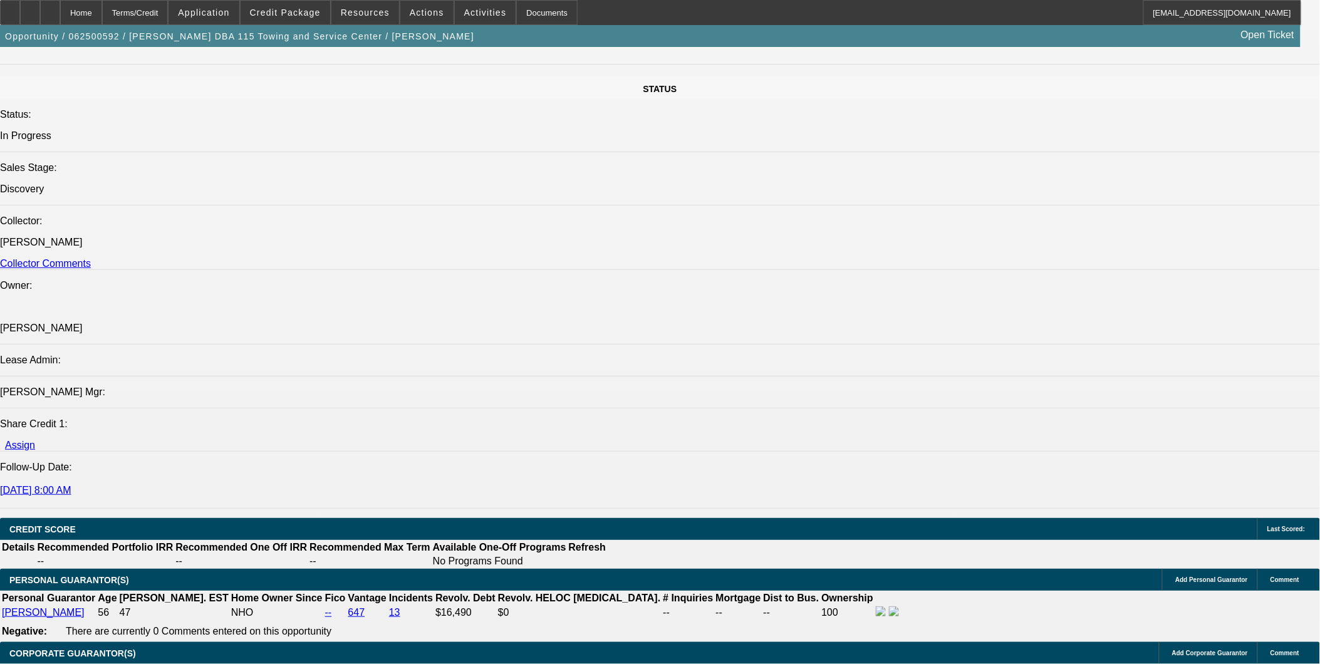
scroll to position [1531, 0]
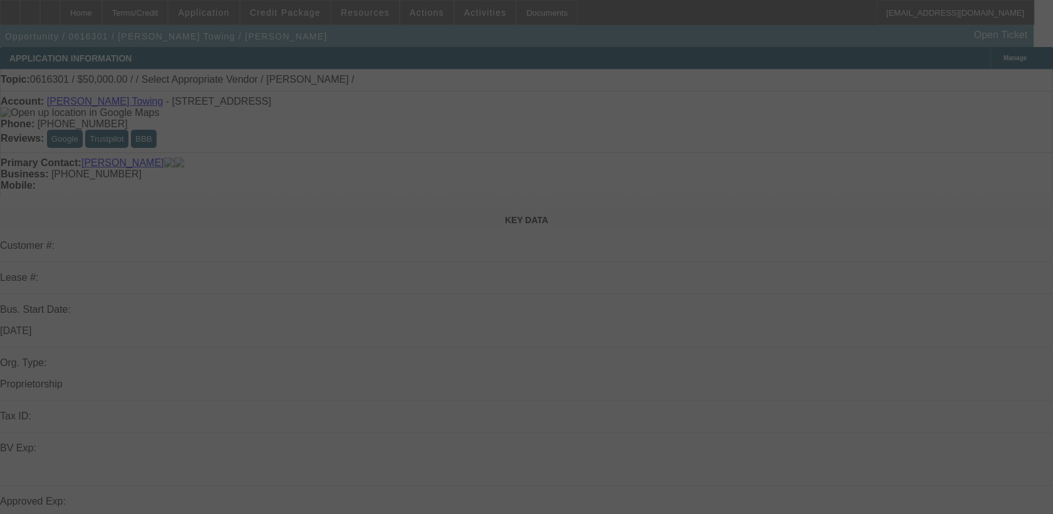
select select "0"
select select "2"
select select "0.1"
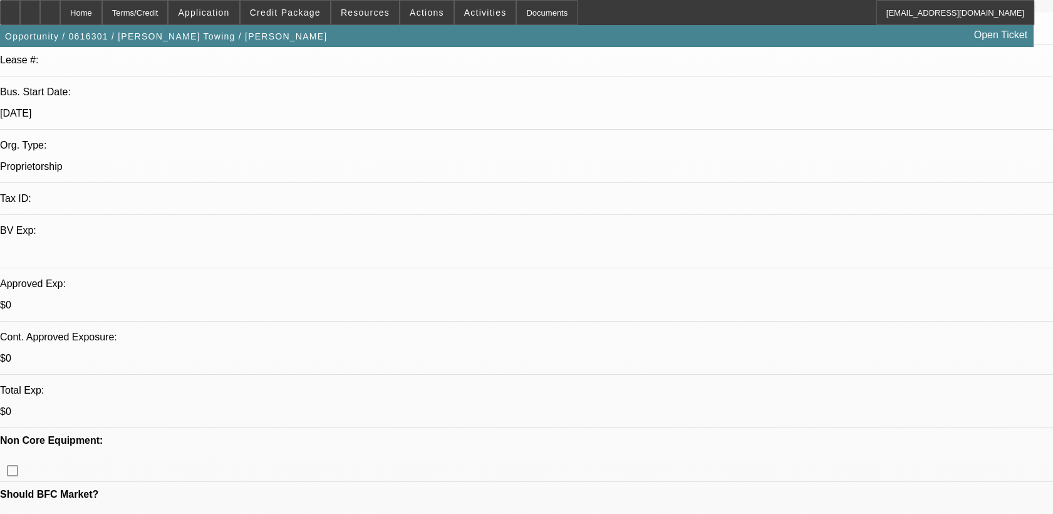
scroll to position [278, 0]
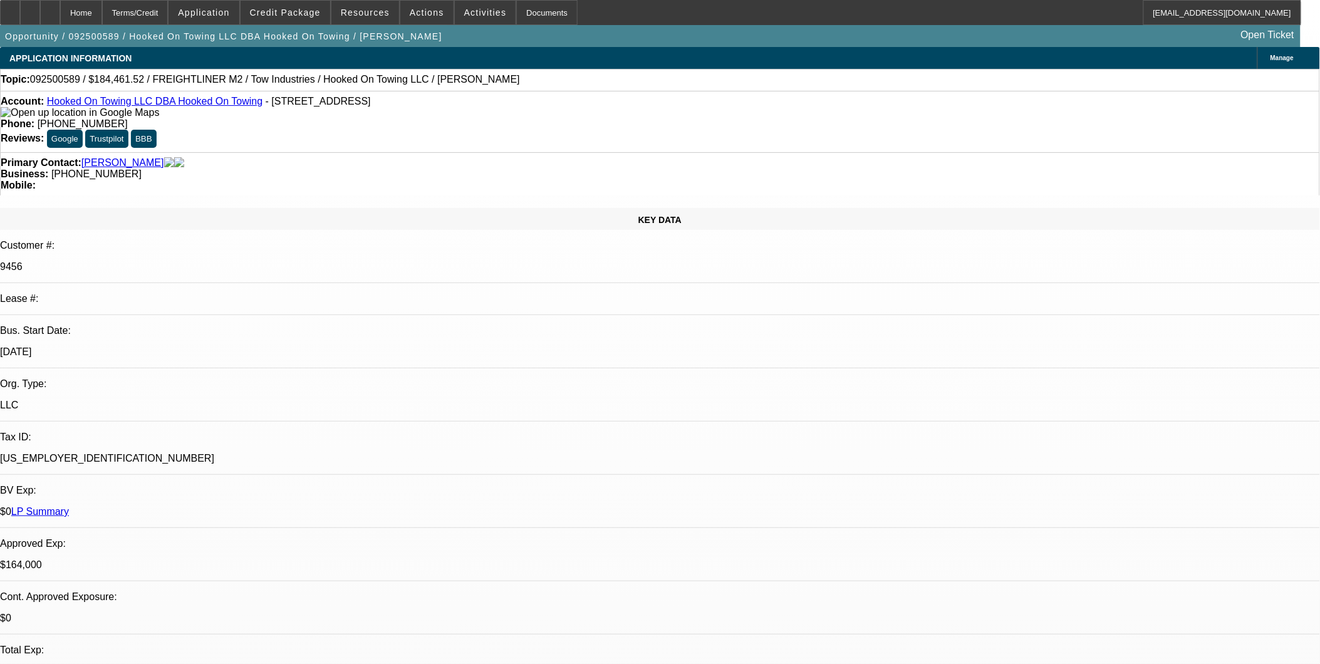
select select "0"
select select "0.1"
select select "0"
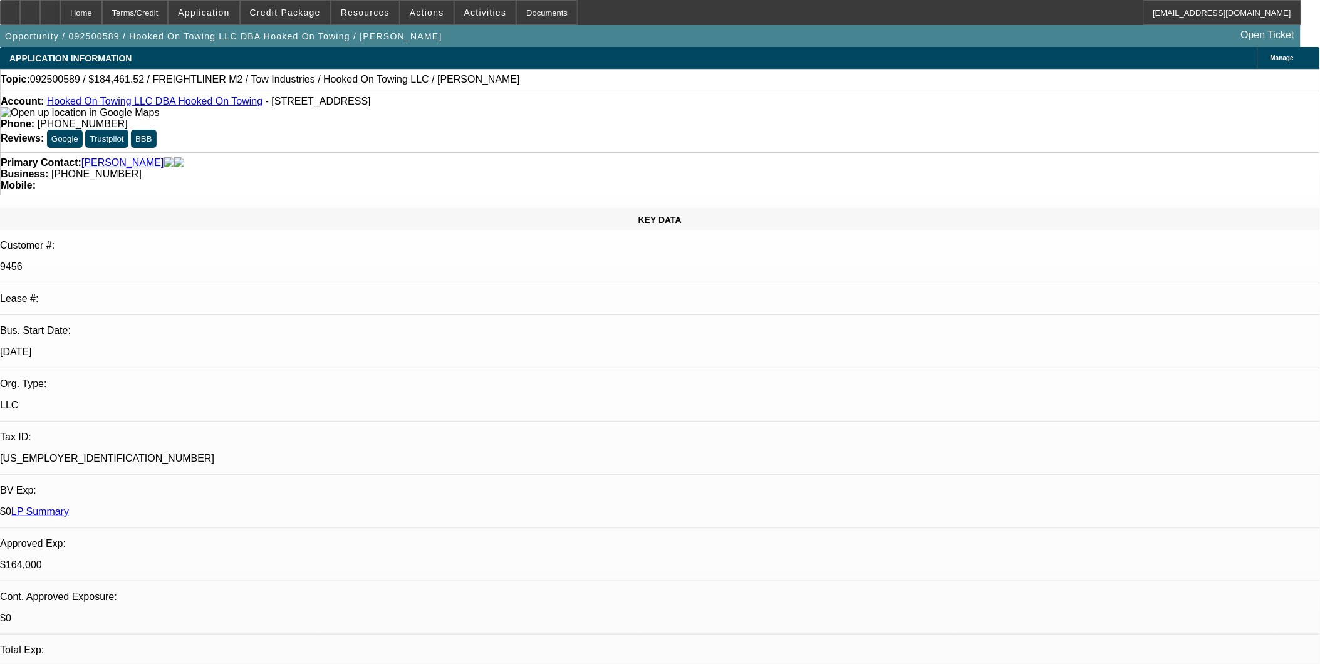
select select "0.1"
select select "0"
select select "0.1"
select select "0"
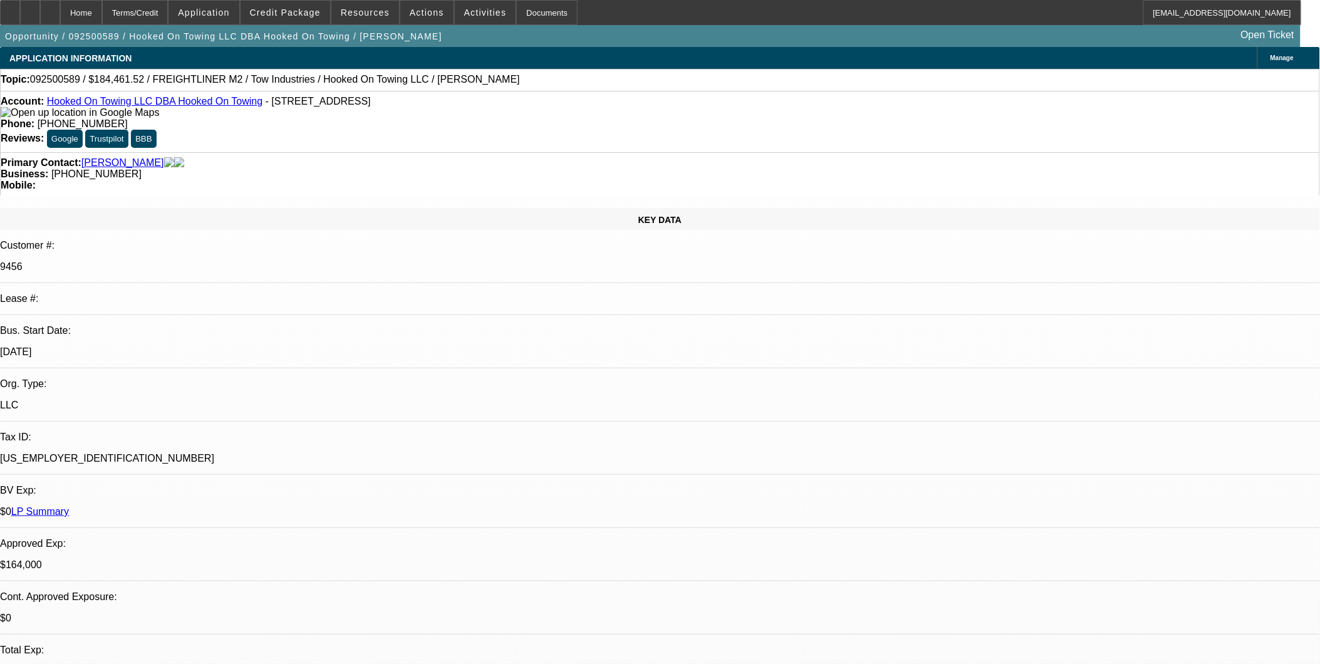
select select "2"
select select "0.1"
select select "1"
select select "2"
select select "4"
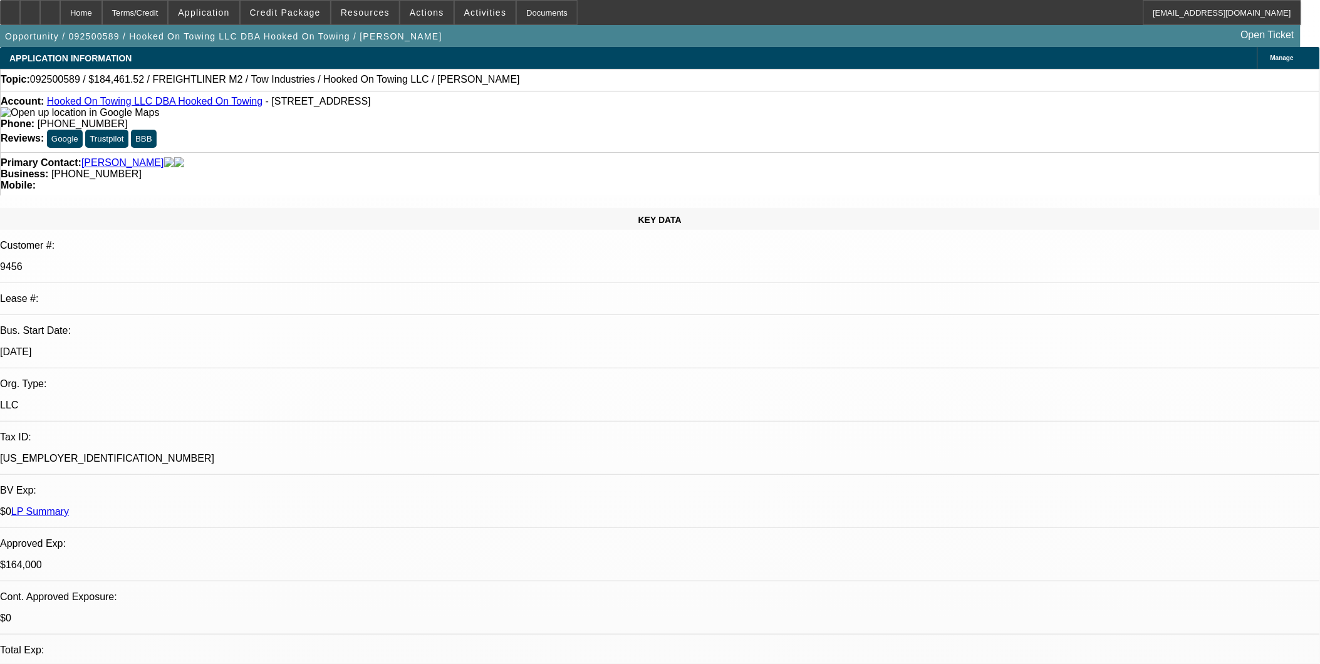
select select "1"
select select "2"
select select "4"
select select "1"
select select "2"
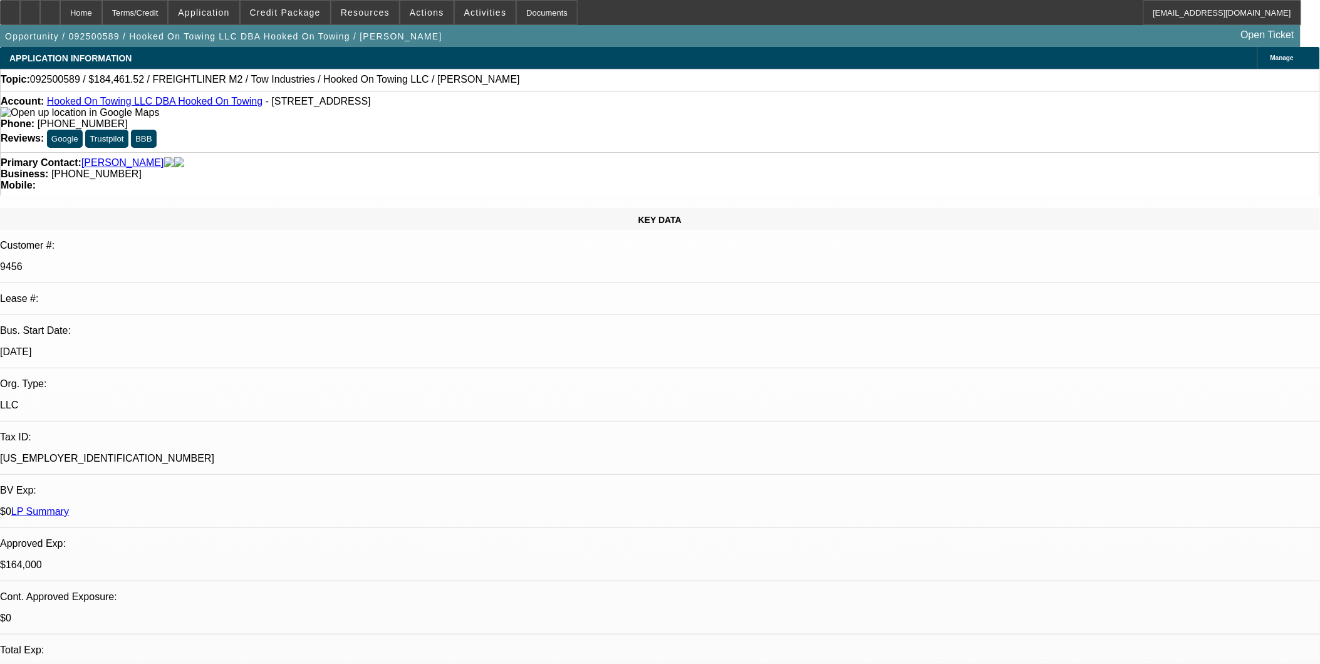
select select "4"
select select "1"
select select "2"
select select "4"
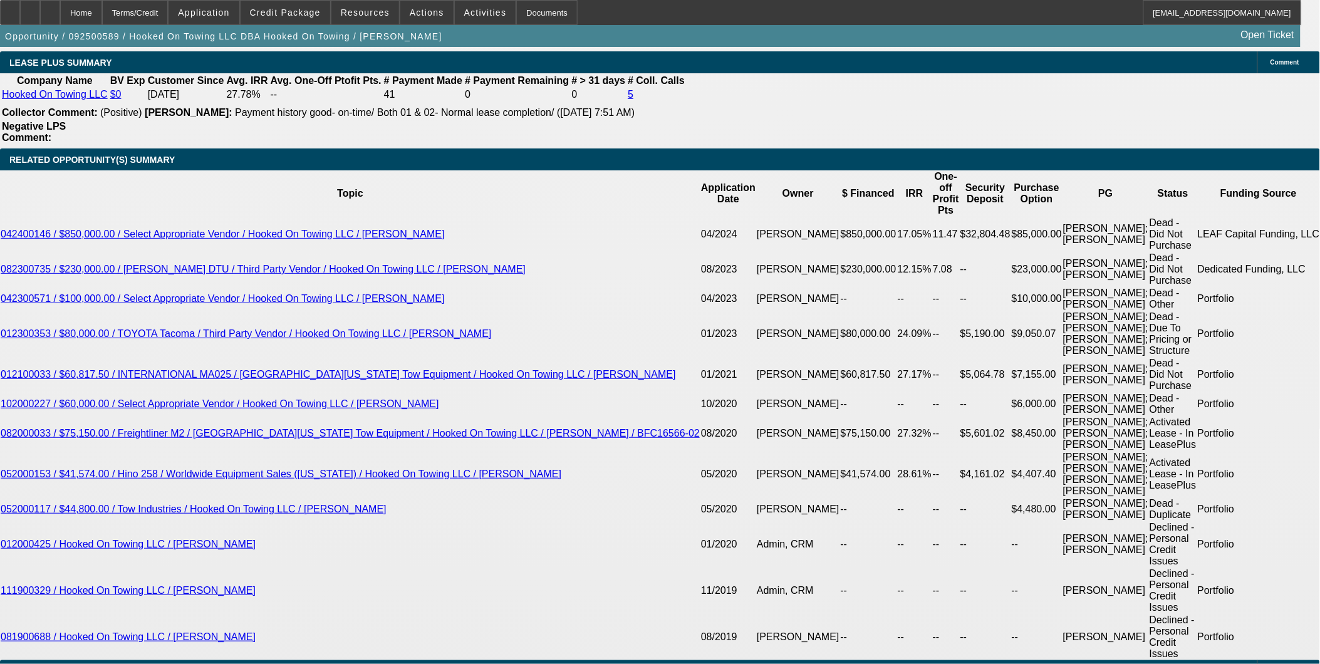
scroll to position [2265, 0]
